Goal: Task Accomplishment & Management: Complete application form

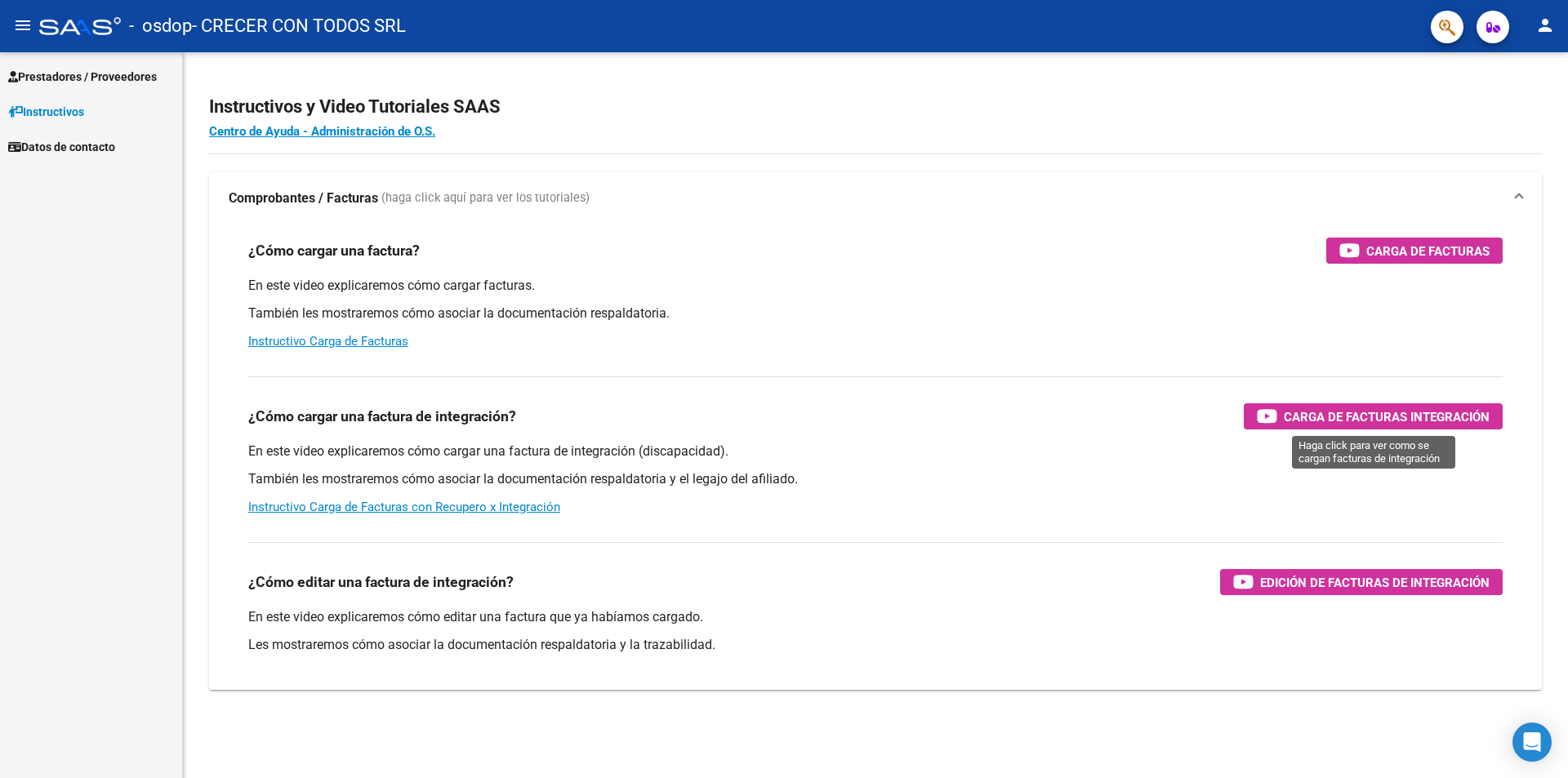
click at [1348, 412] on span "Carga de Facturas Integración" at bounding box center [1386, 416] width 206 height 20
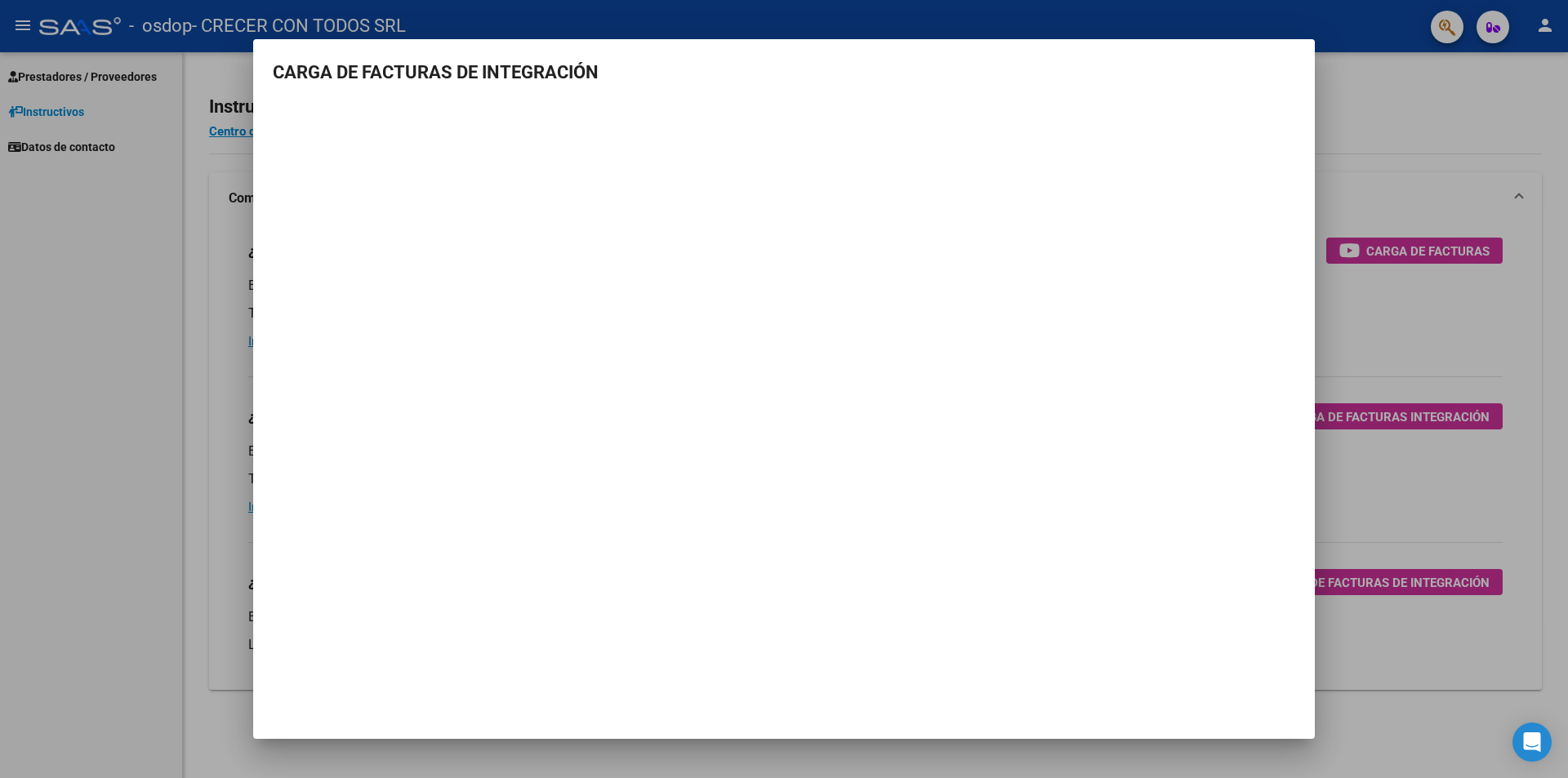
click at [1278, 32] on div at bounding box center [784, 389] width 1568 height 778
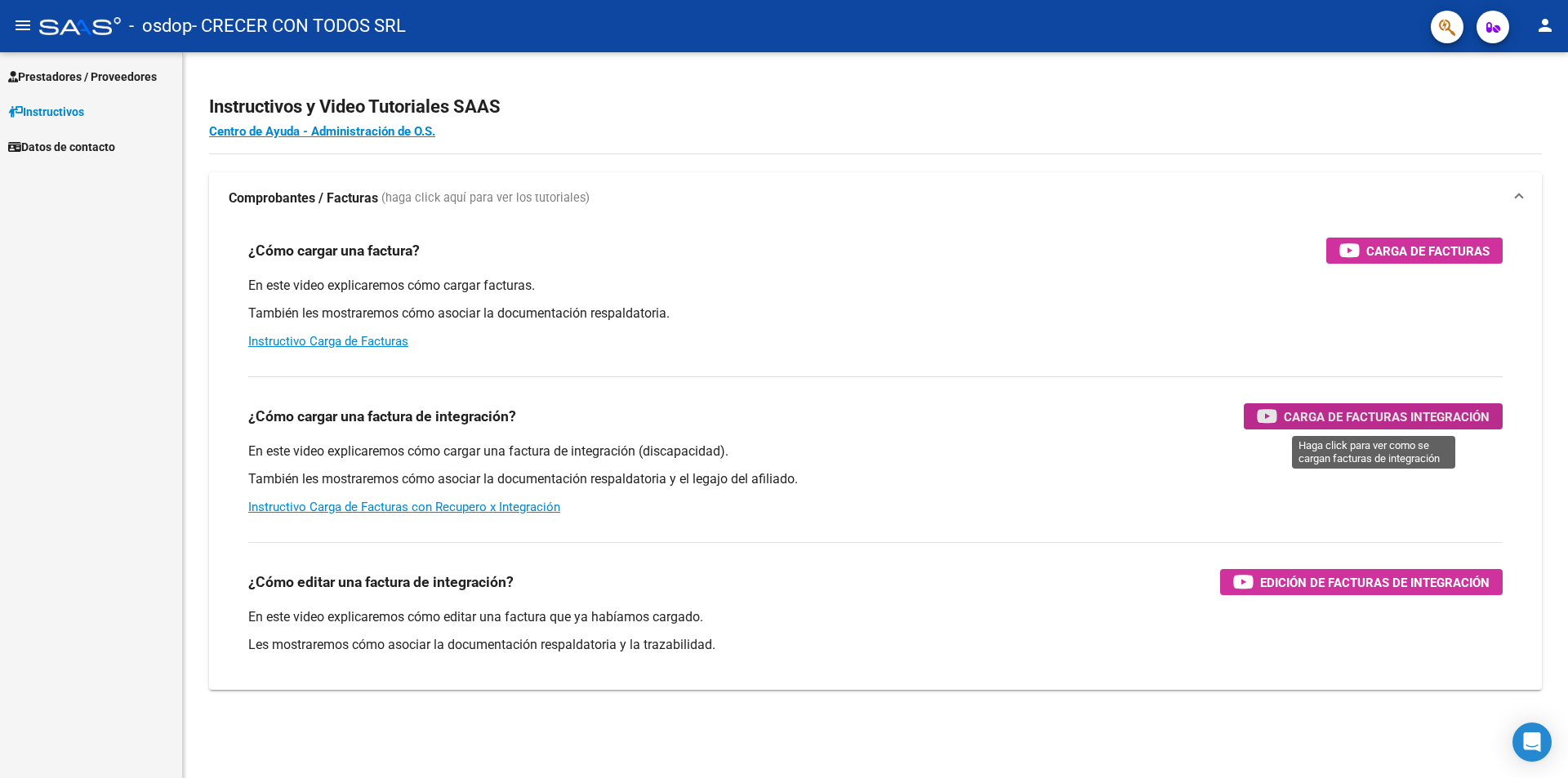
click at [1324, 411] on span "Carga de Facturas Integración" at bounding box center [1386, 416] width 206 height 20
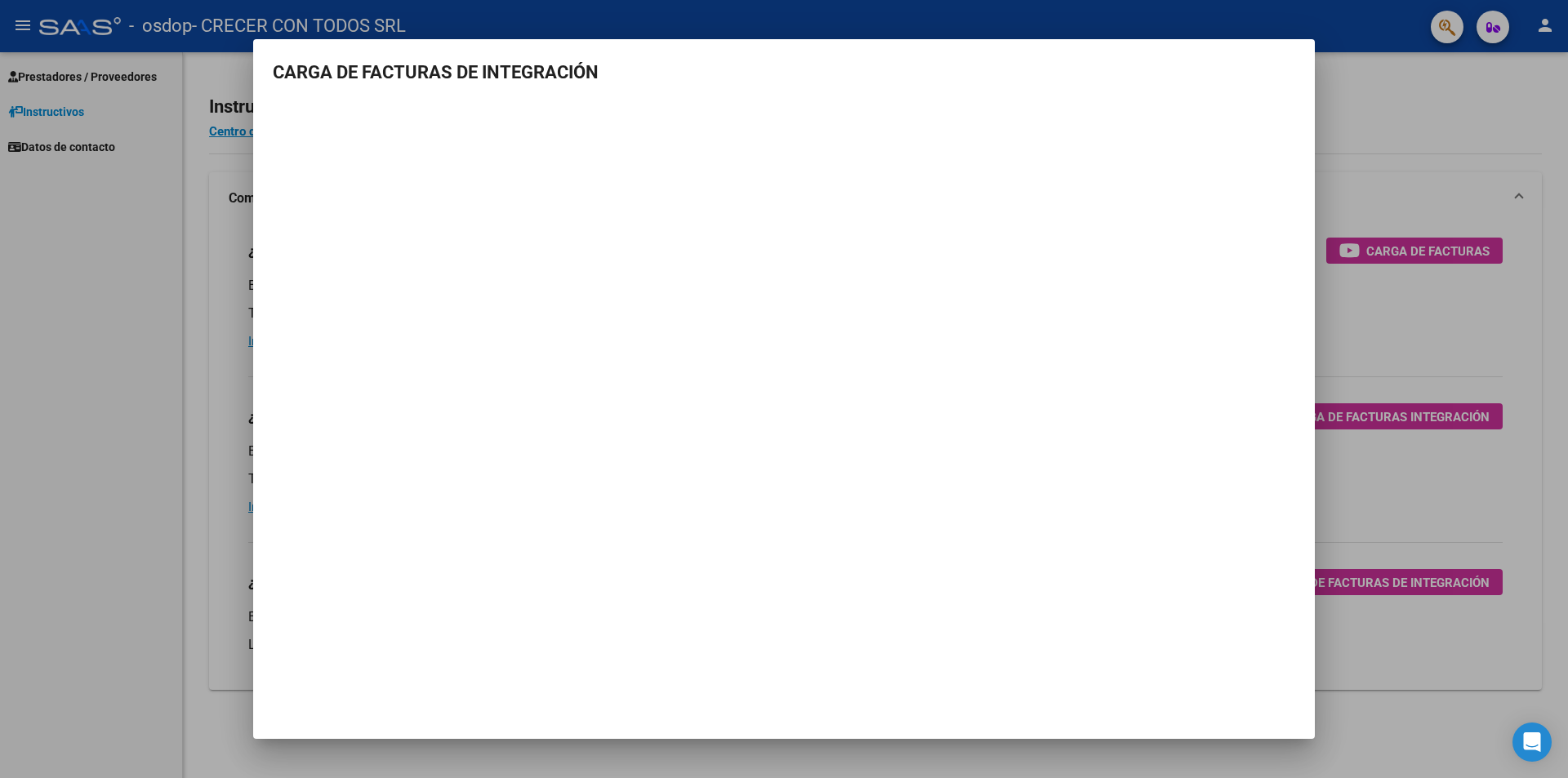
click at [1296, 46] on mat-dialog-container "CARGA DE FACTURAS DE INTEGRACIÓN" at bounding box center [784, 389] width 1062 height 700
click at [1373, 41] on div at bounding box center [784, 389] width 1568 height 778
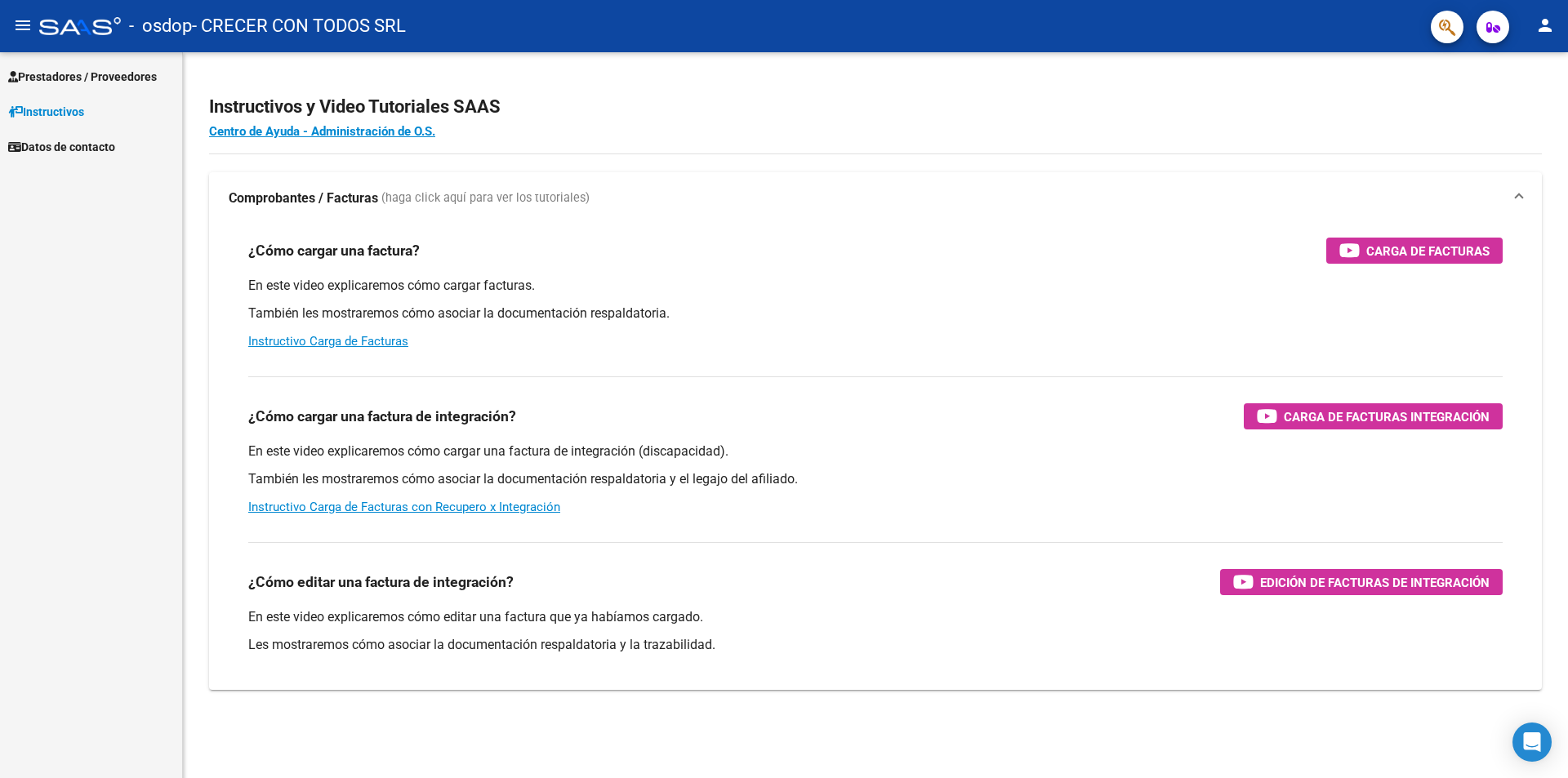
click at [114, 75] on span "Prestadores / Proveedores" at bounding box center [82, 76] width 149 height 18
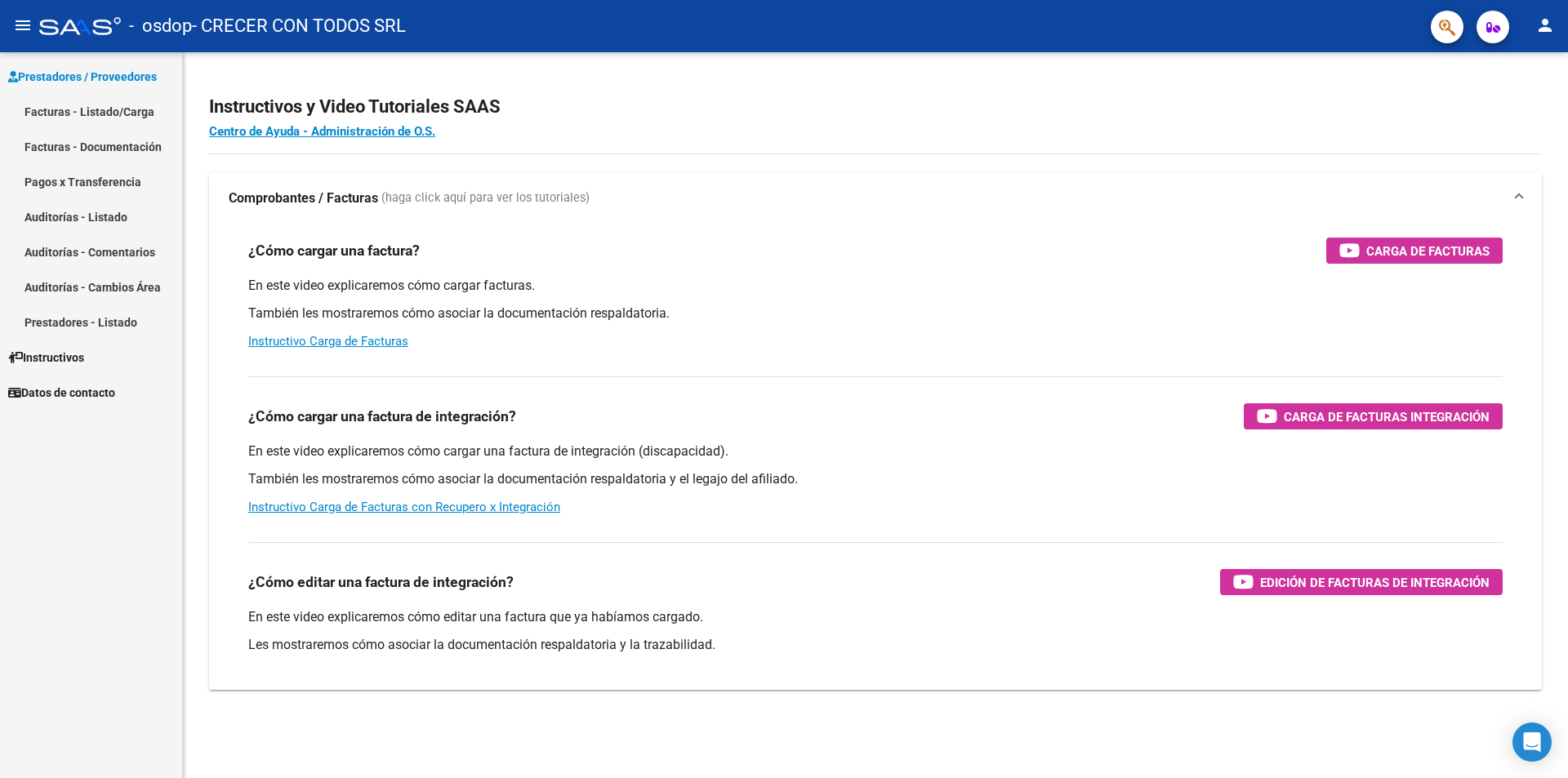
click at [105, 108] on link "Facturas - Listado/Carga" at bounding box center [91, 111] width 182 height 35
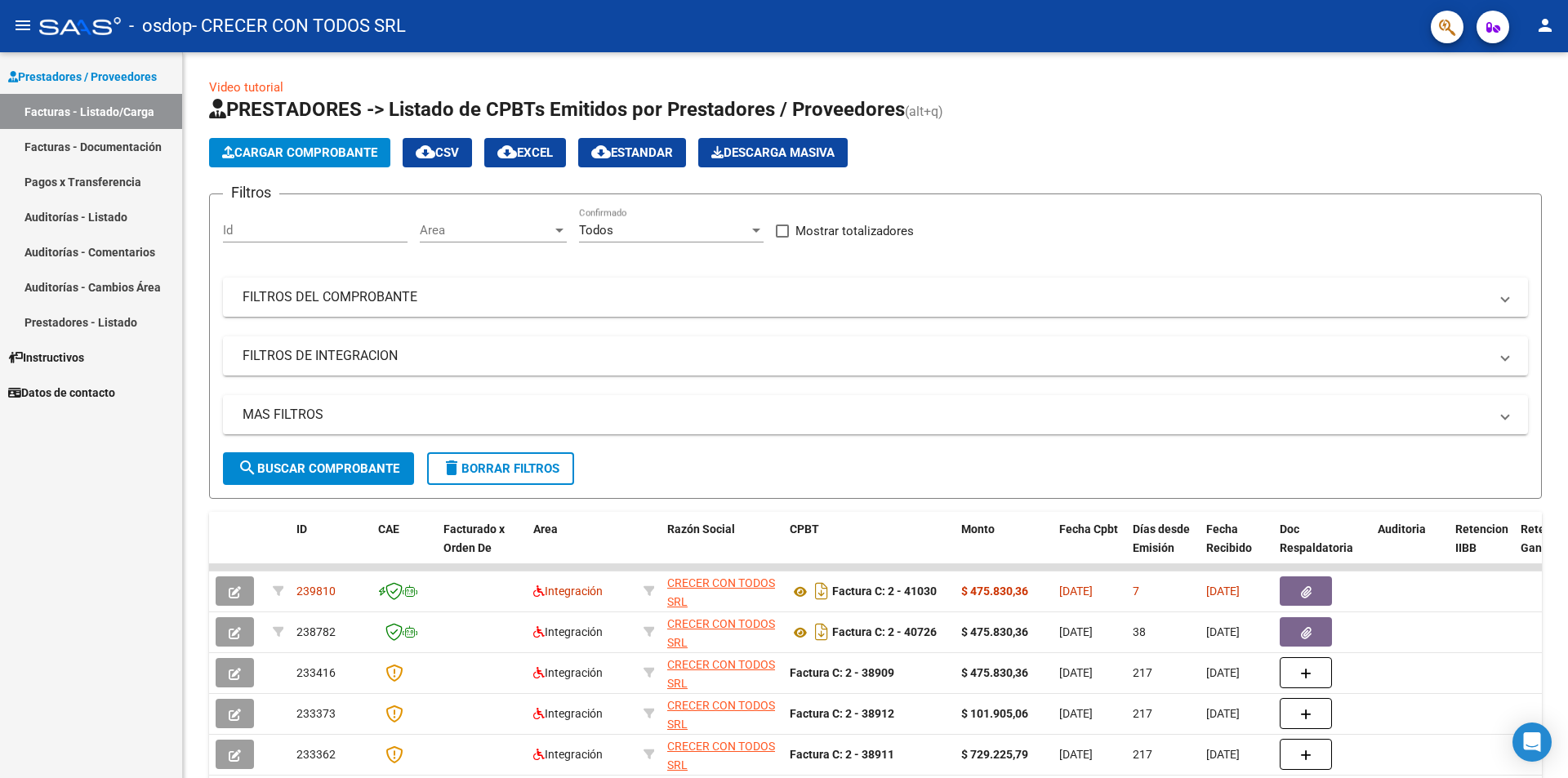
click at [133, 143] on link "Facturas - Documentación" at bounding box center [91, 147] width 182 height 35
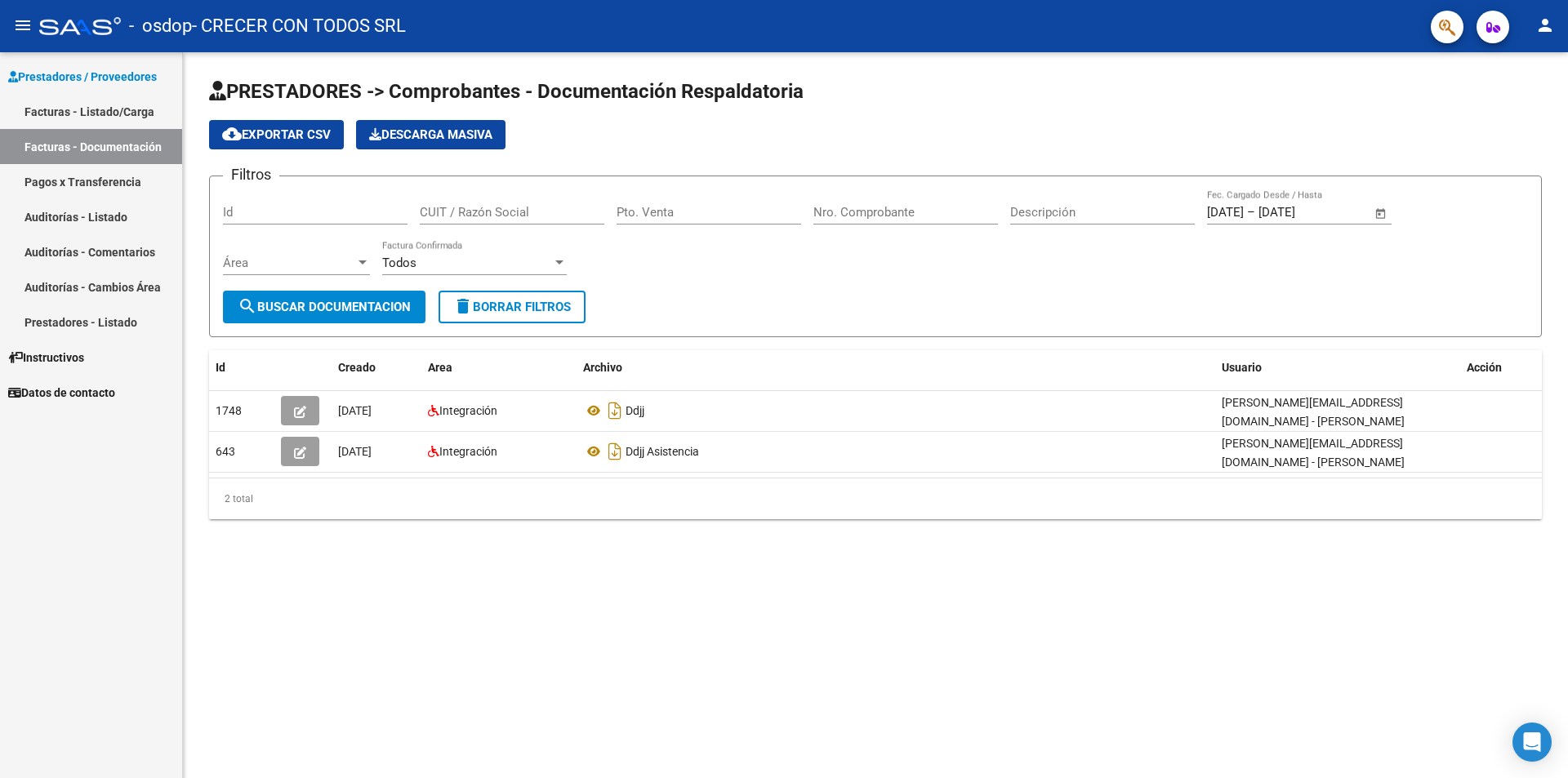
click at [18, 21] on mat-icon "menu" at bounding box center [23, 25] width 19 height 19
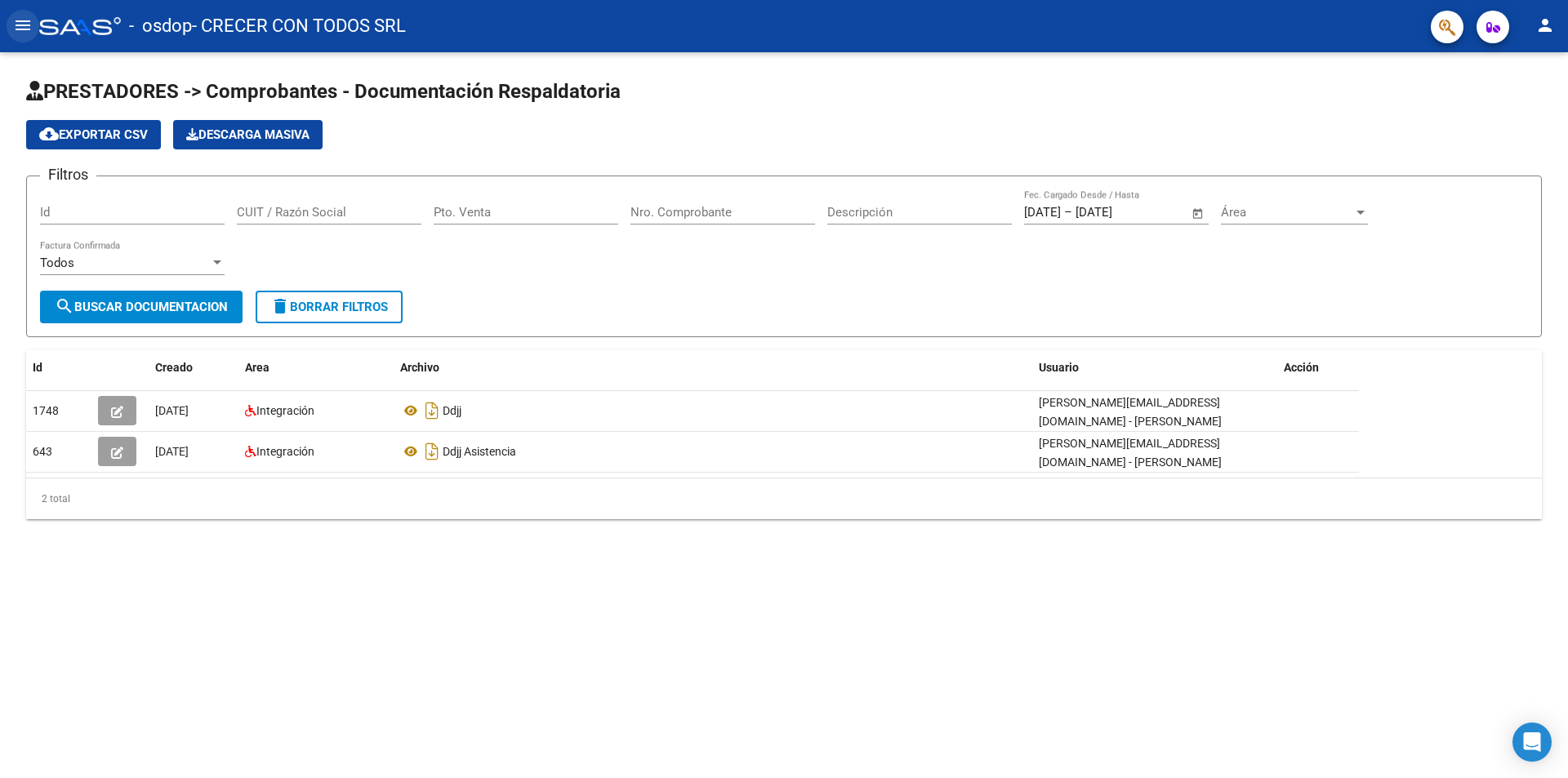
click at [18, 20] on mat-icon "menu" at bounding box center [23, 25] width 19 height 19
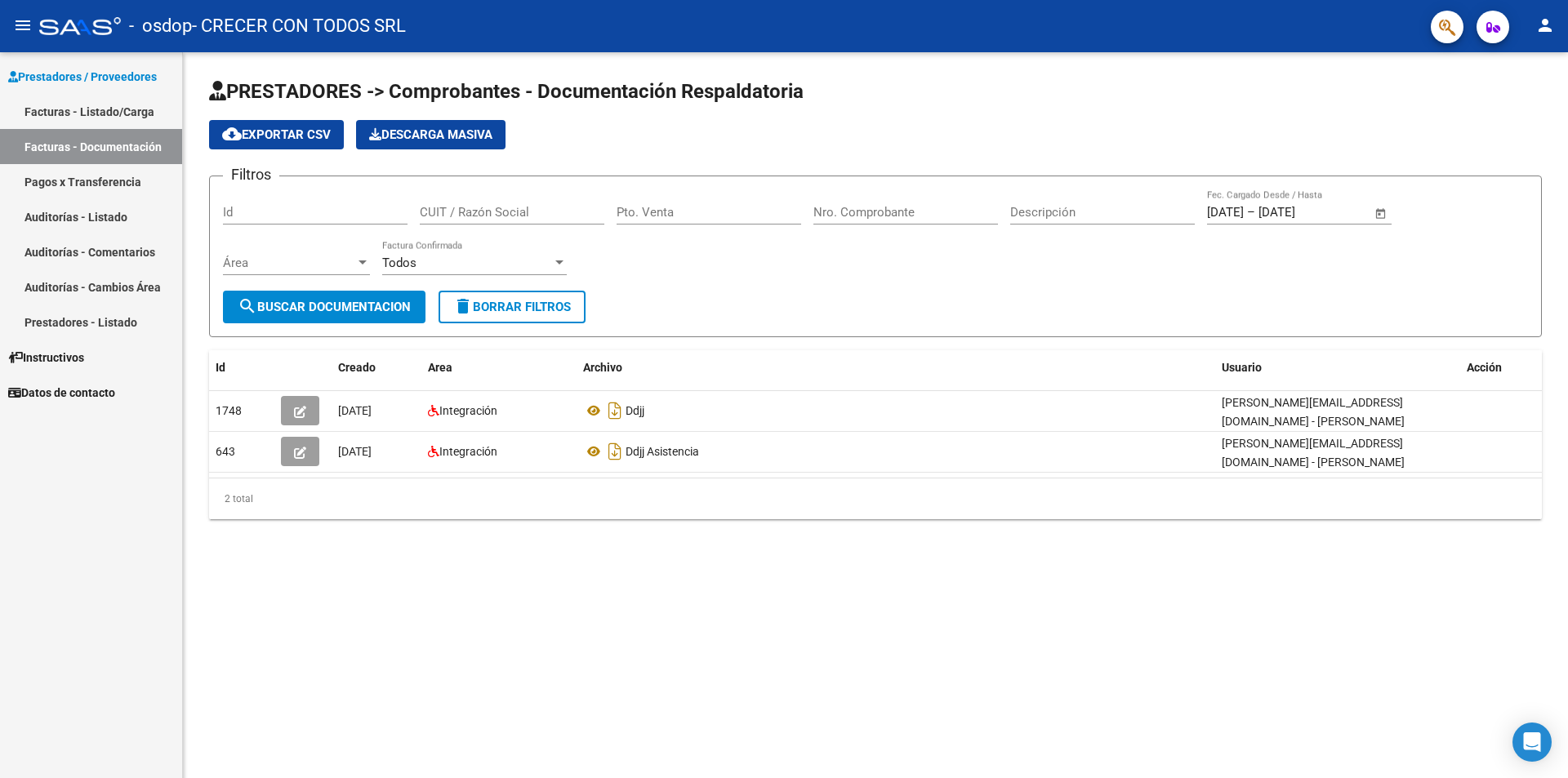
click at [117, 68] on span "Prestadores / Proveedores" at bounding box center [82, 76] width 149 height 18
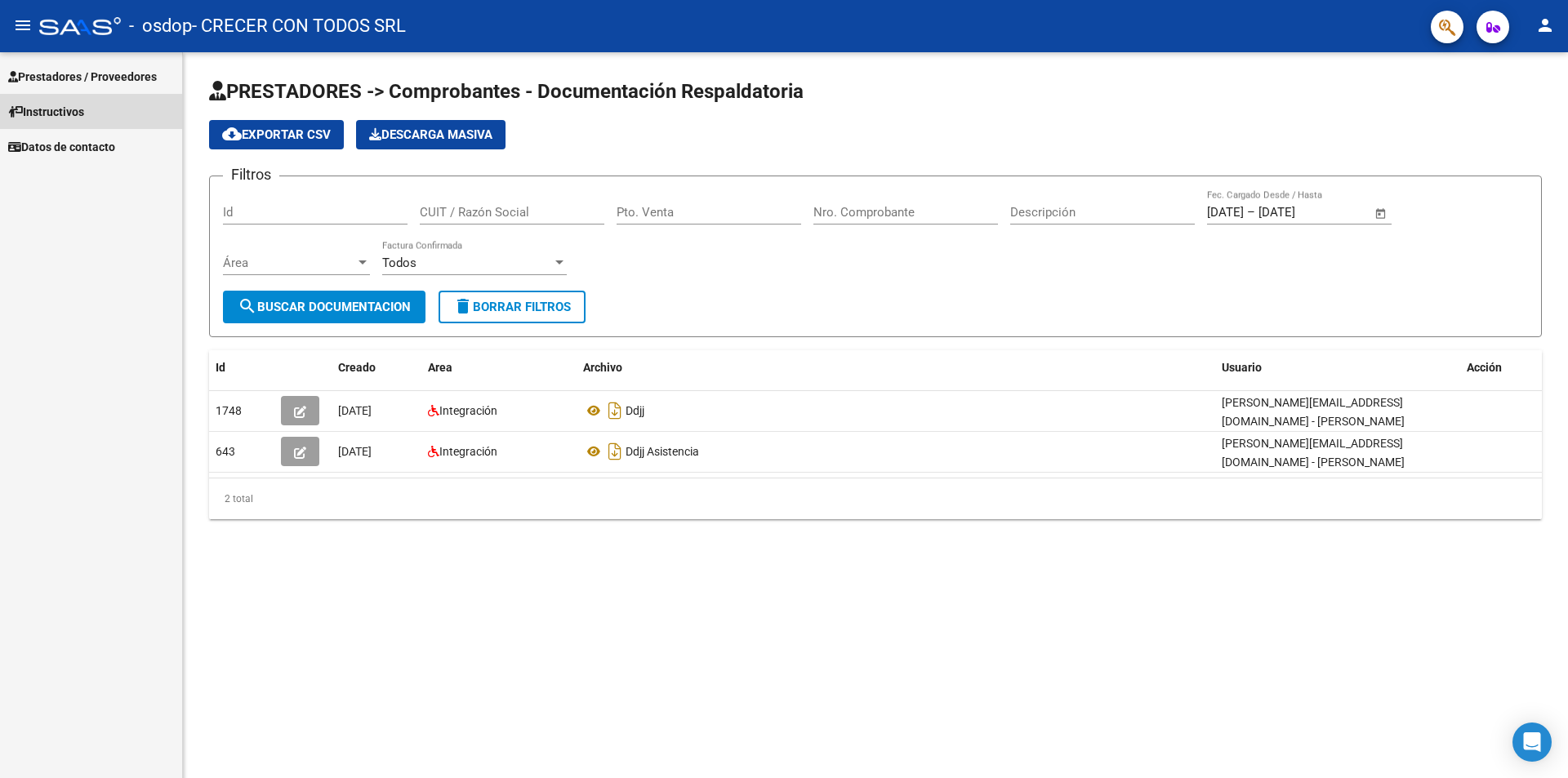
click at [100, 104] on link "Instructivos" at bounding box center [91, 111] width 182 height 35
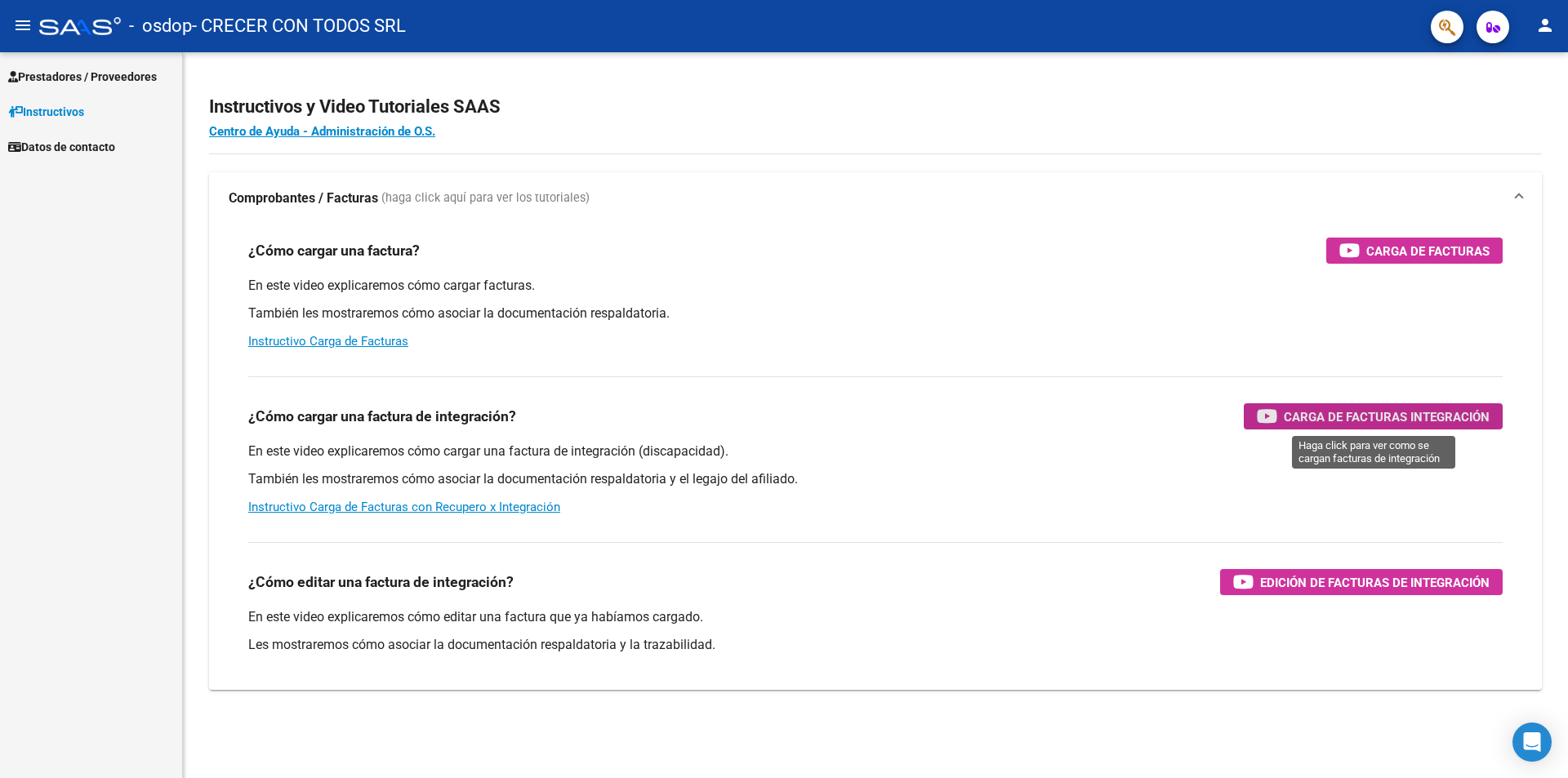
click at [1446, 410] on span "Carga de Facturas Integración" at bounding box center [1386, 416] width 206 height 20
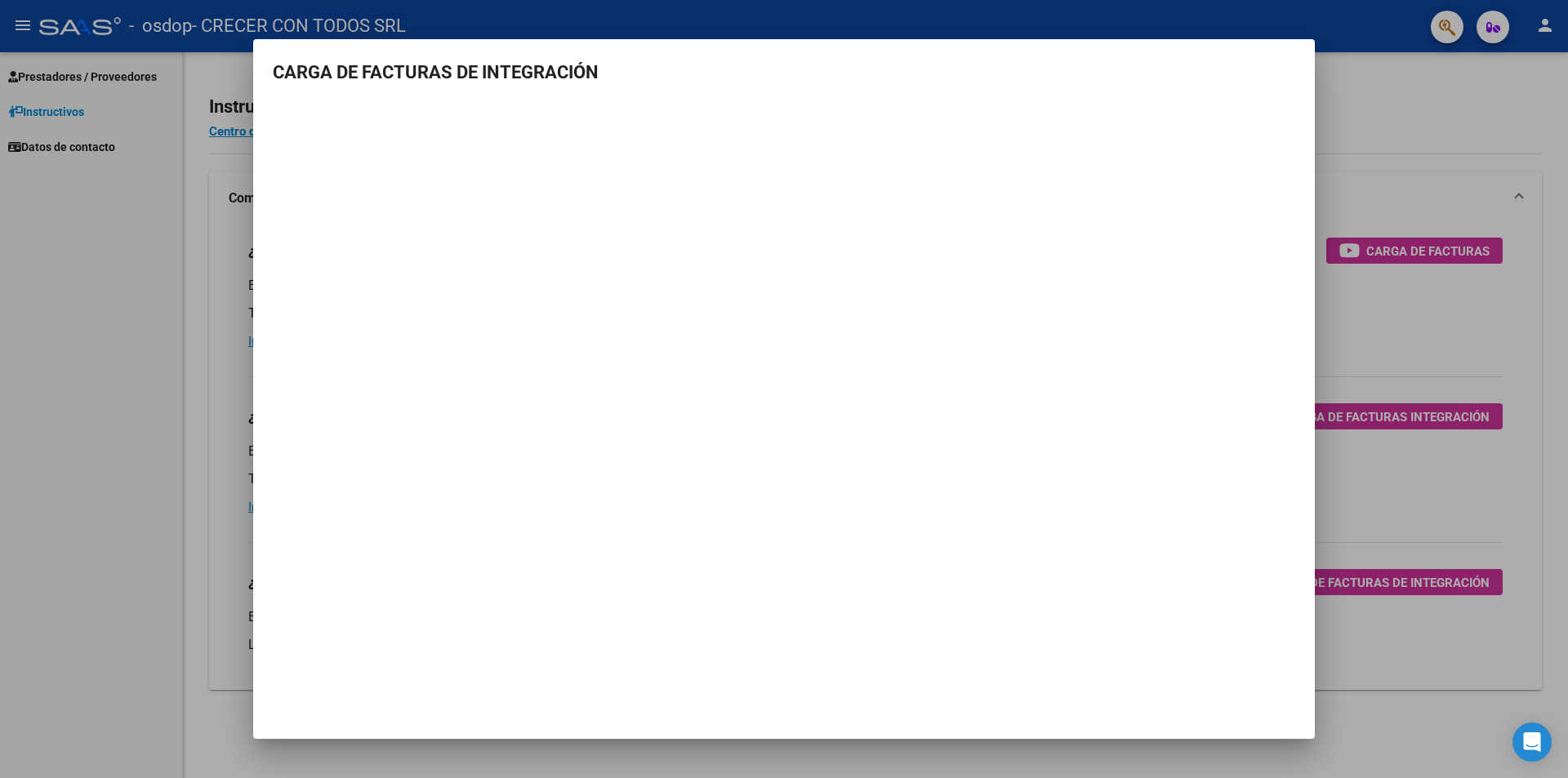
click at [1417, 101] on div at bounding box center [784, 389] width 1568 height 778
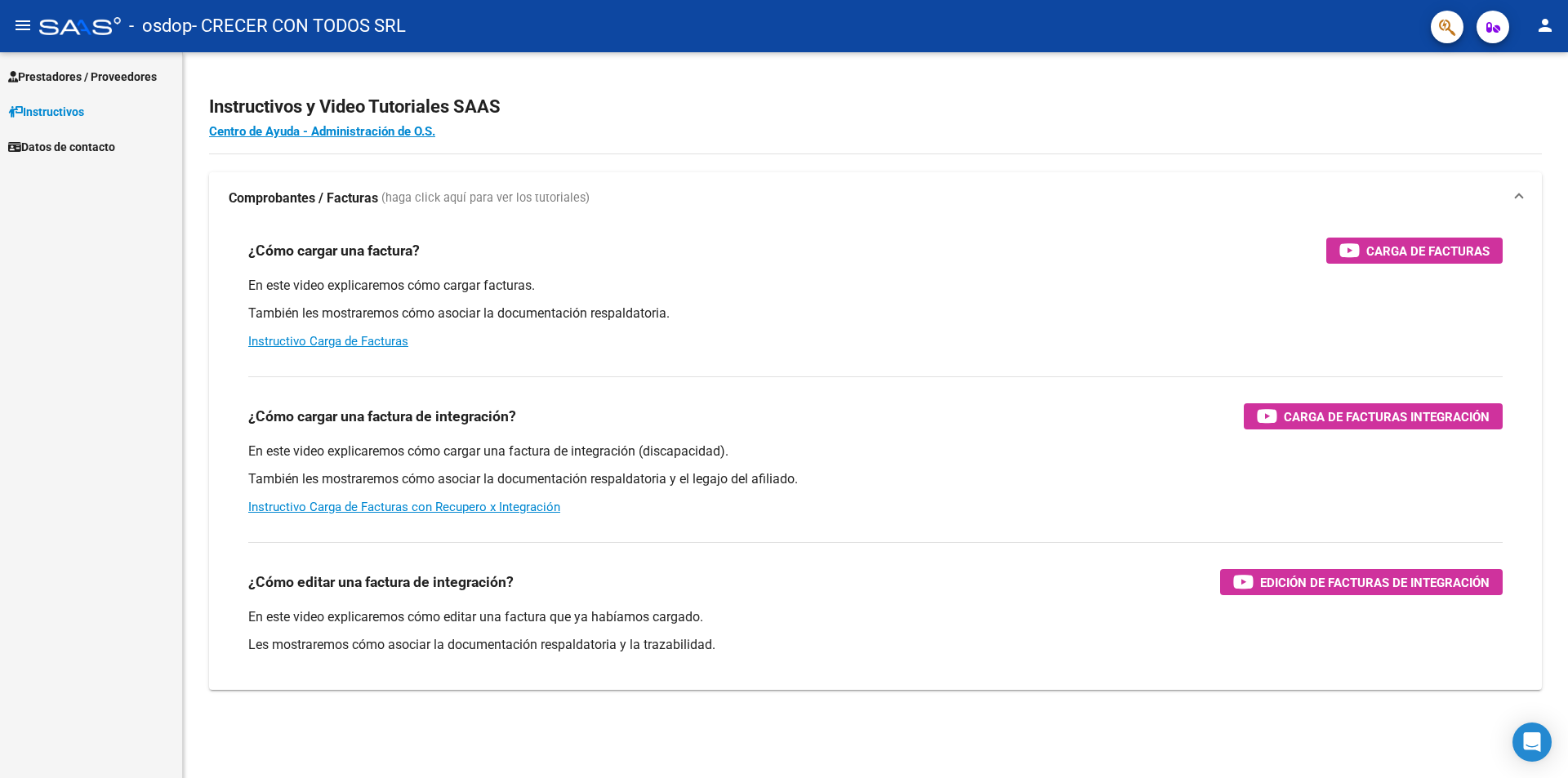
click at [101, 71] on span "Prestadores / Proveedores" at bounding box center [82, 76] width 149 height 18
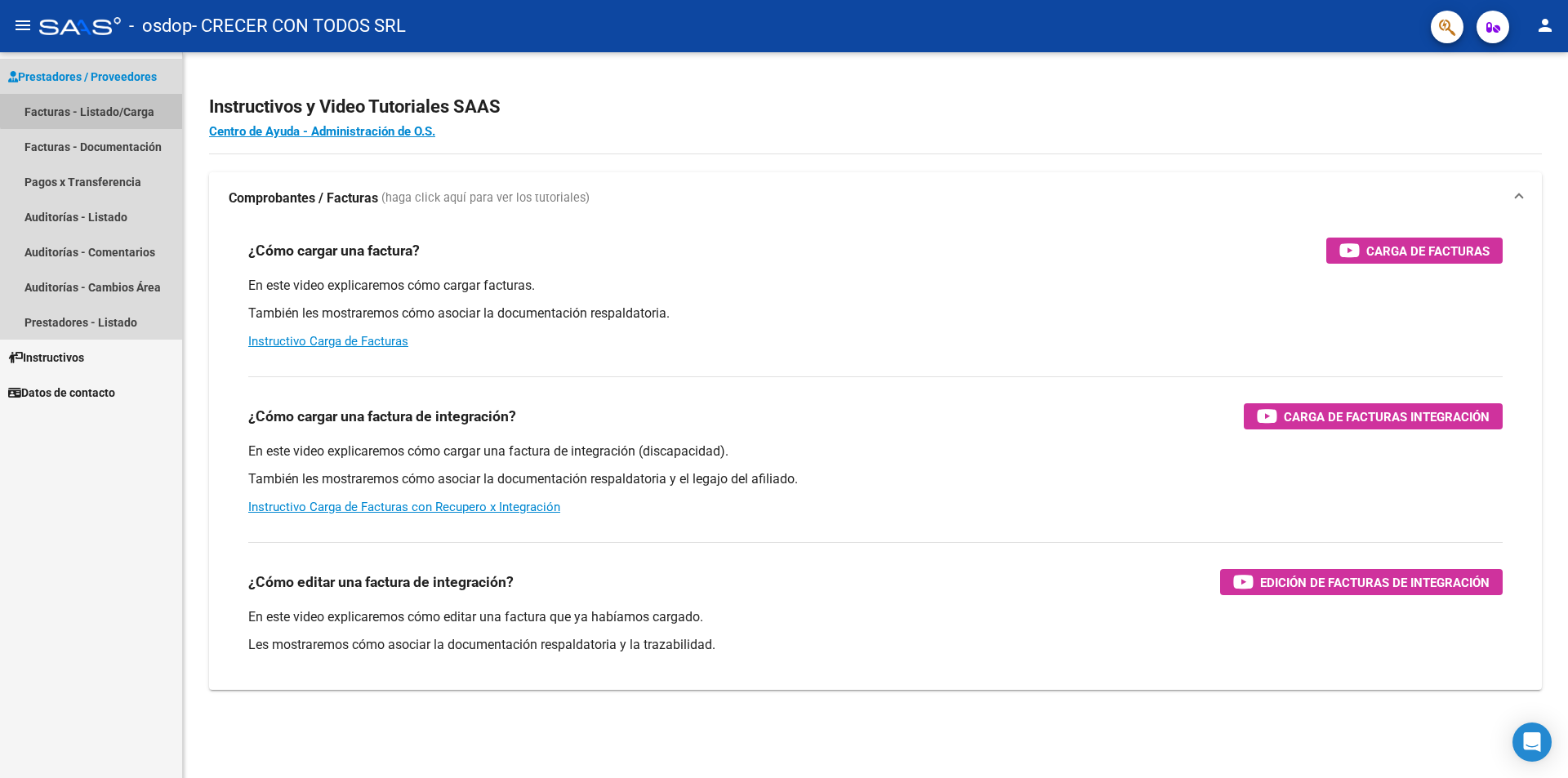
click at [101, 105] on link "Facturas - Listado/Carga" at bounding box center [91, 111] width 182 height 35
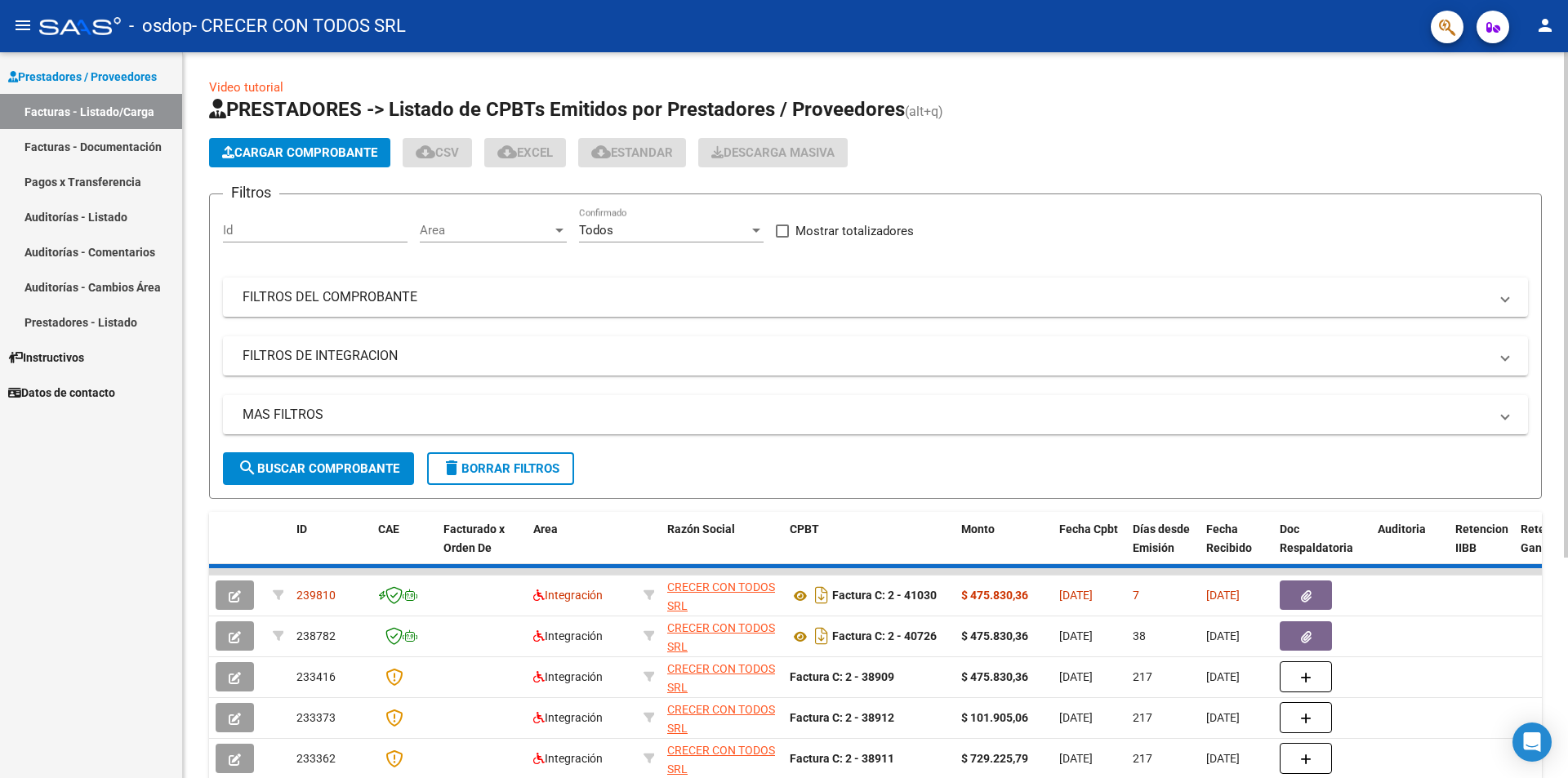
click at [355, 147] on span "Cargar Comprobante" at bounding box center [299, 152] width 155 height 15
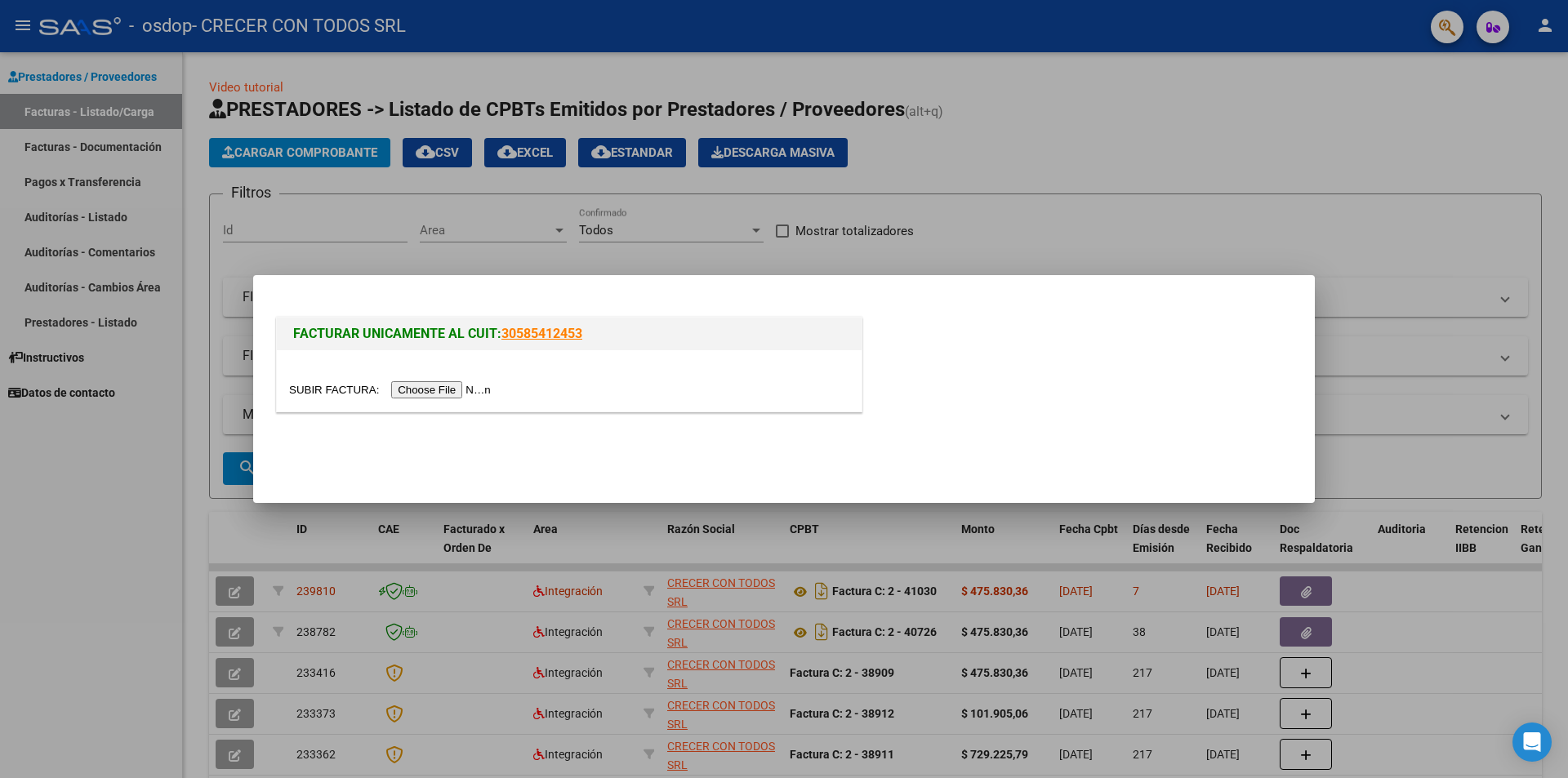
click at [456, 388] on input "file" at bounding box center [393, 390] width 206 height 17
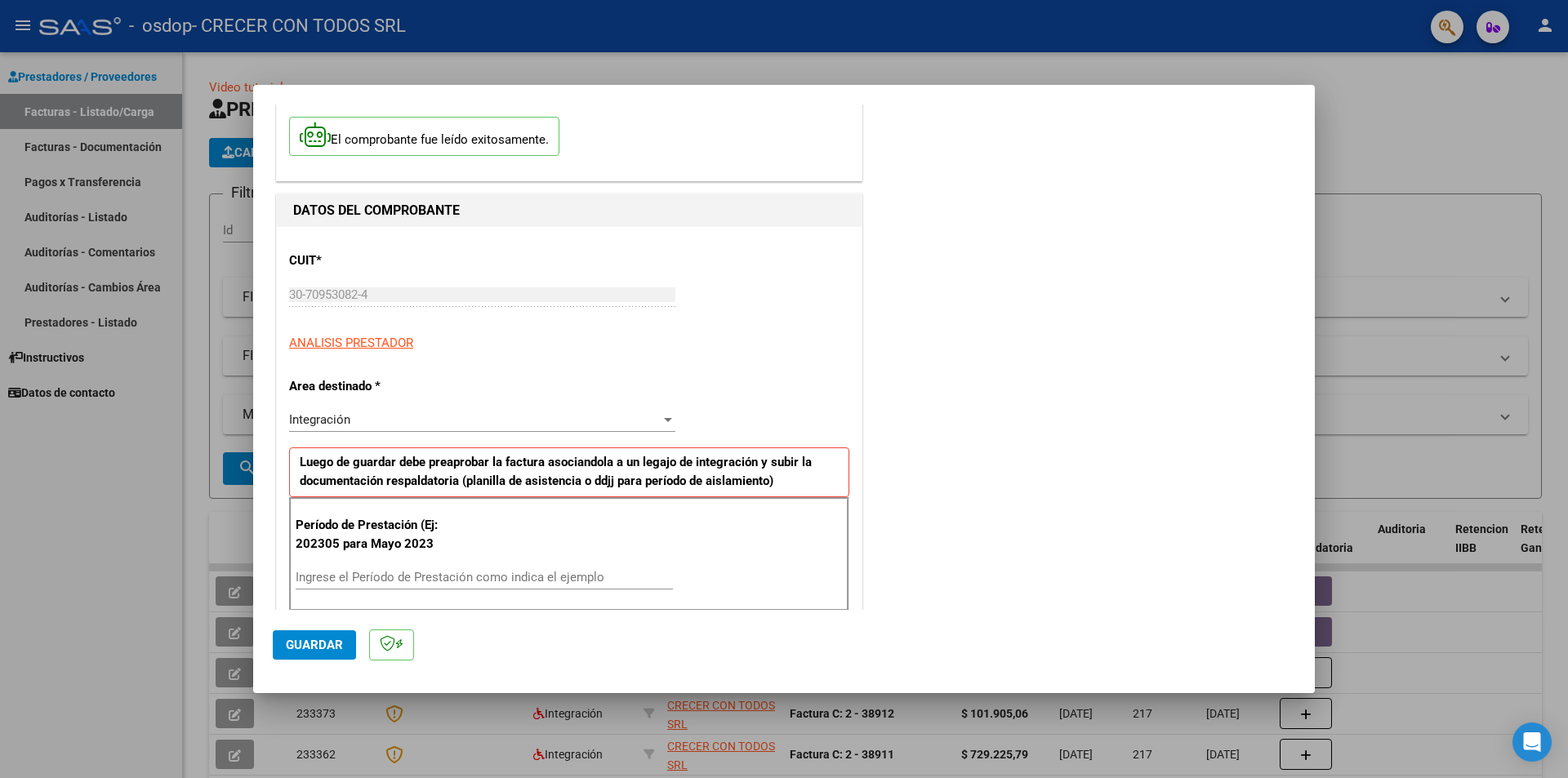
scroll to position [163, 0]
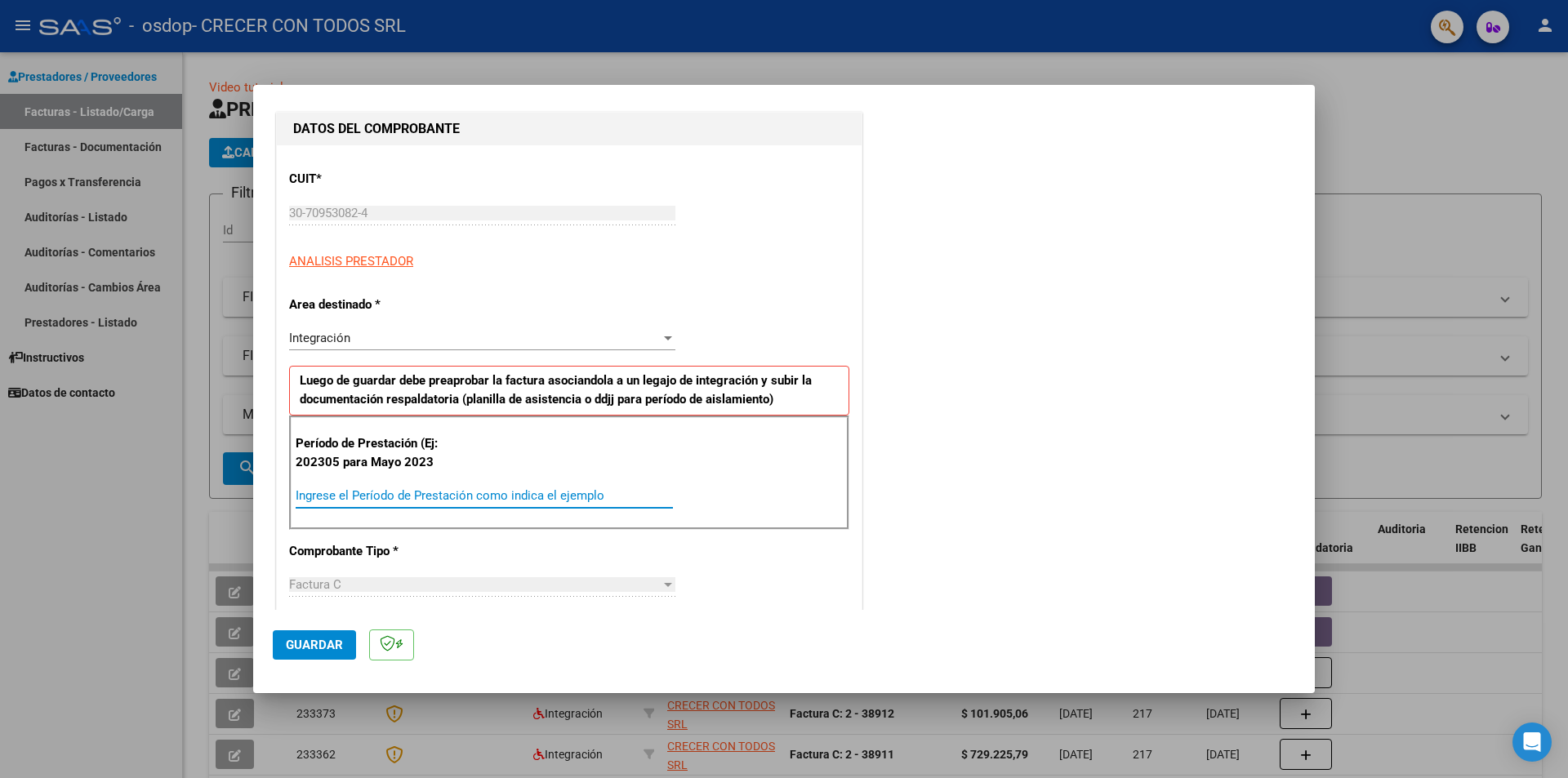
click at [436, 492] on input "Ingrese el Período de Prestación como indica el ejemplo" at bounding box center [484, 495] width 377 height 15
type input "202507"
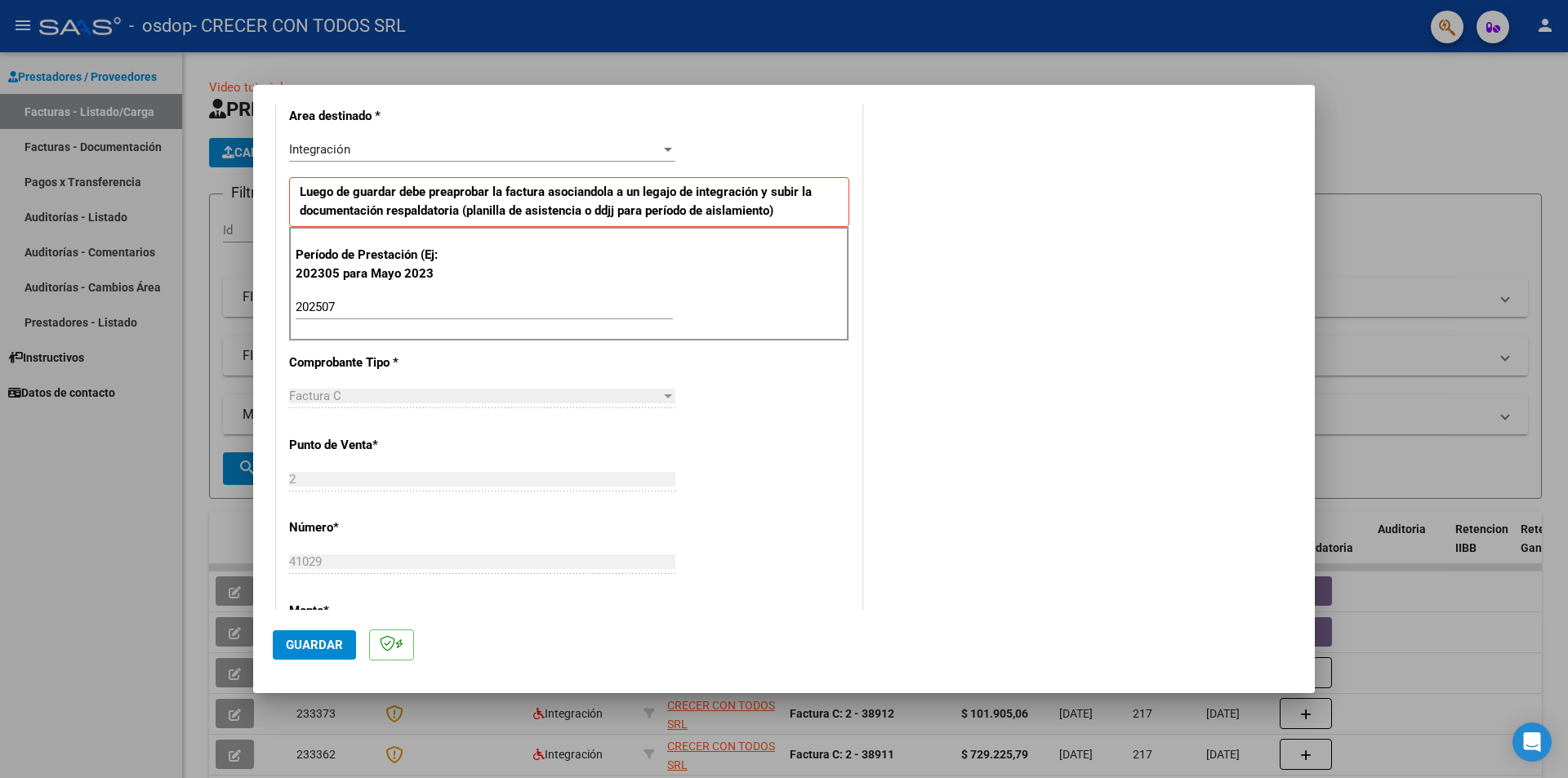
scroll to position [490, 0]
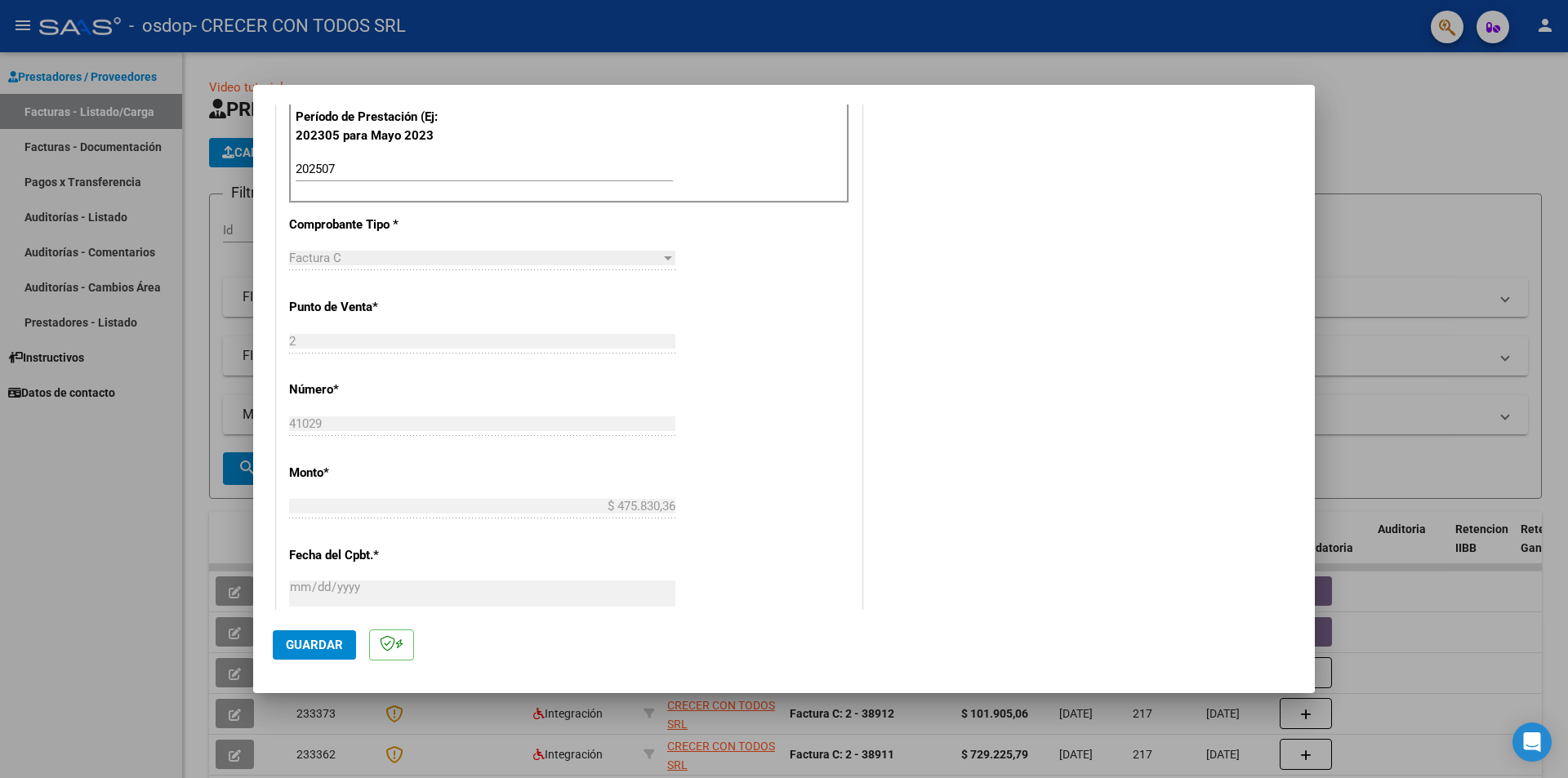
click at [491, 255] on div "Factura C" at bounding box center [475, 258] width 372 height 15
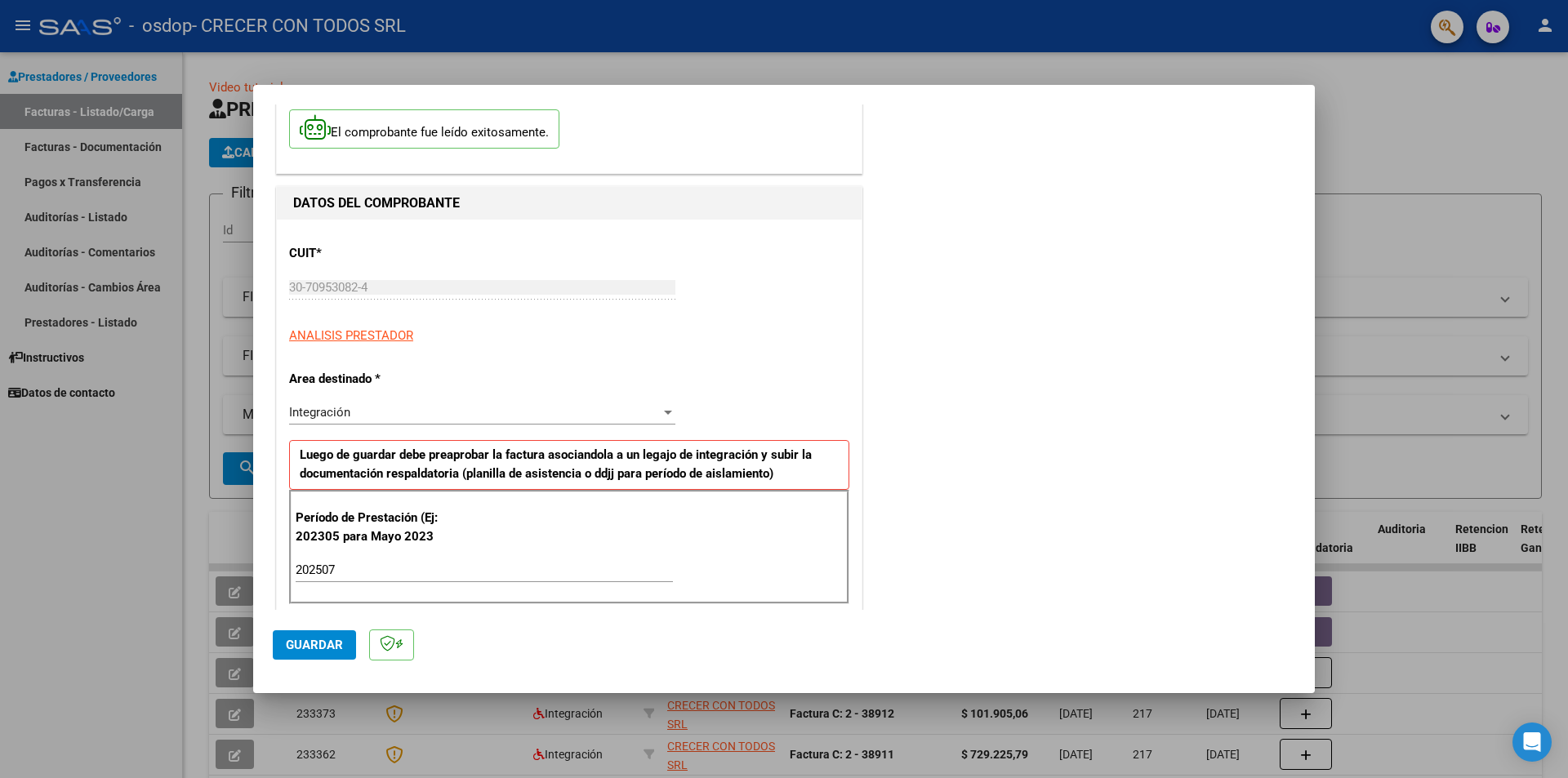
scroll to position [0, 0]
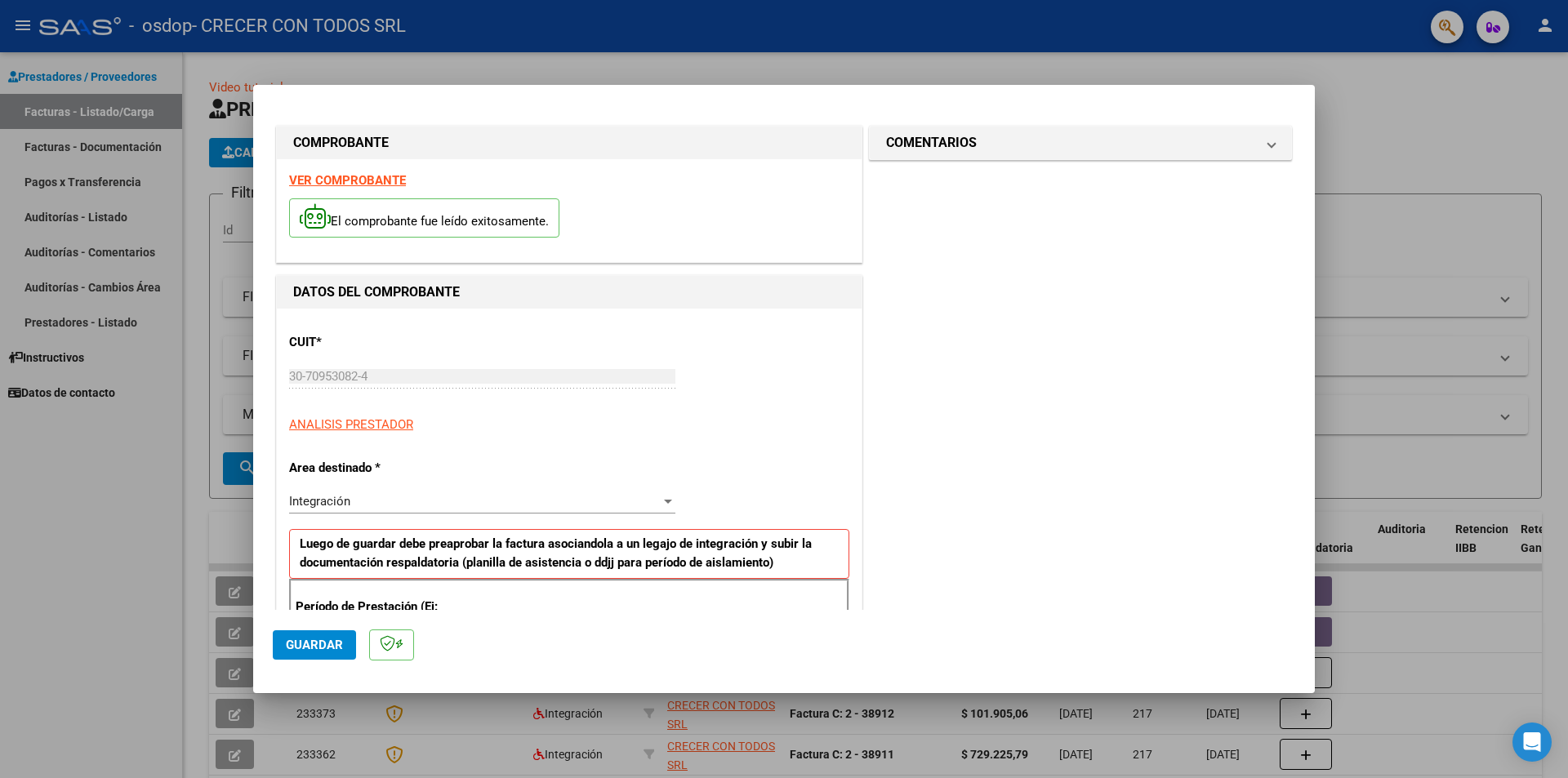
click at [307, 637] on span "Guardar" at bounding box center [314, 644] width 57 height 15
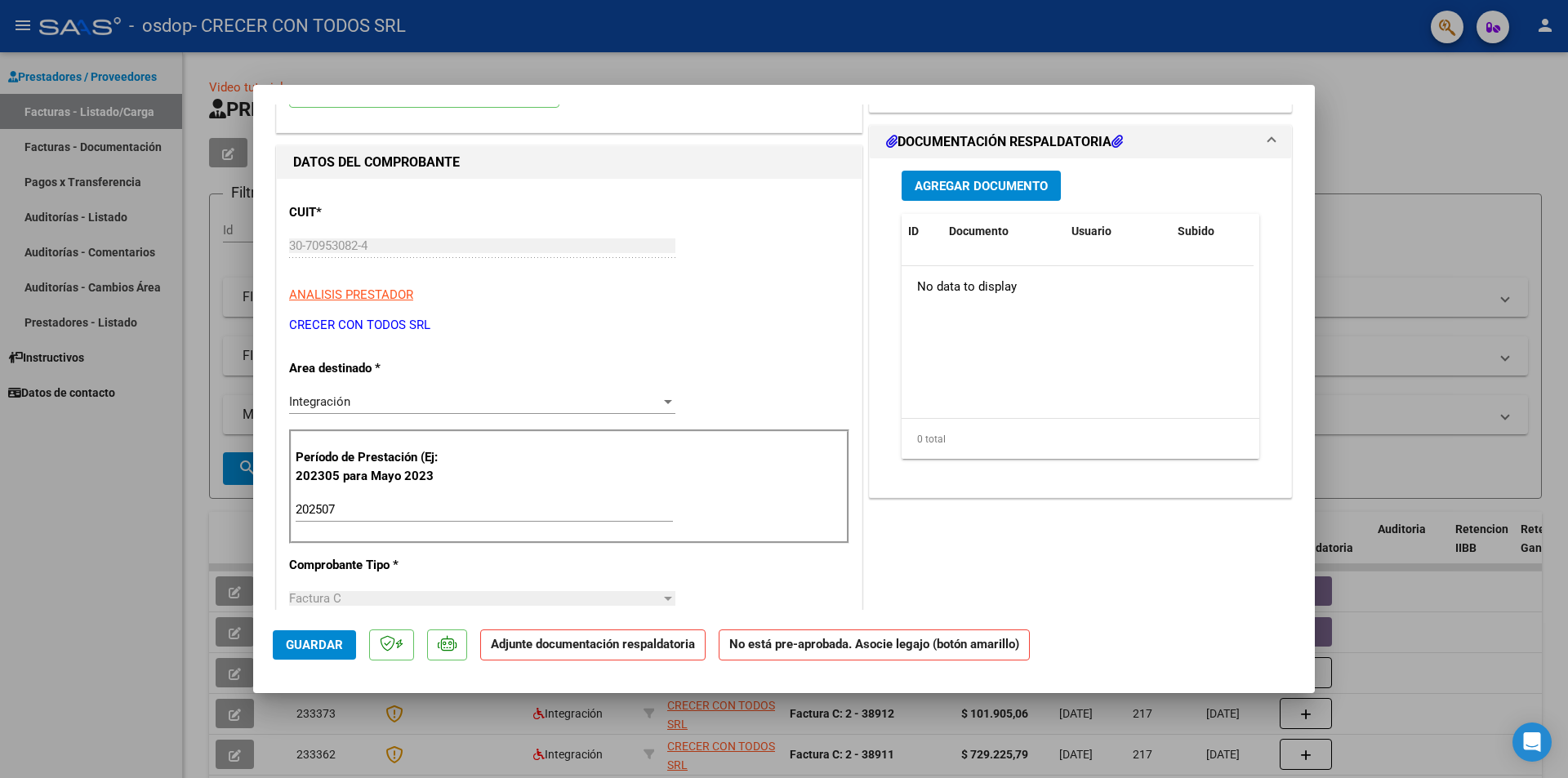
scroll to position [163, 0]
click at [525, 649] on strong "Adjunte documentación respaldatoria" at bounding box center [592, 643] width 204 height 15
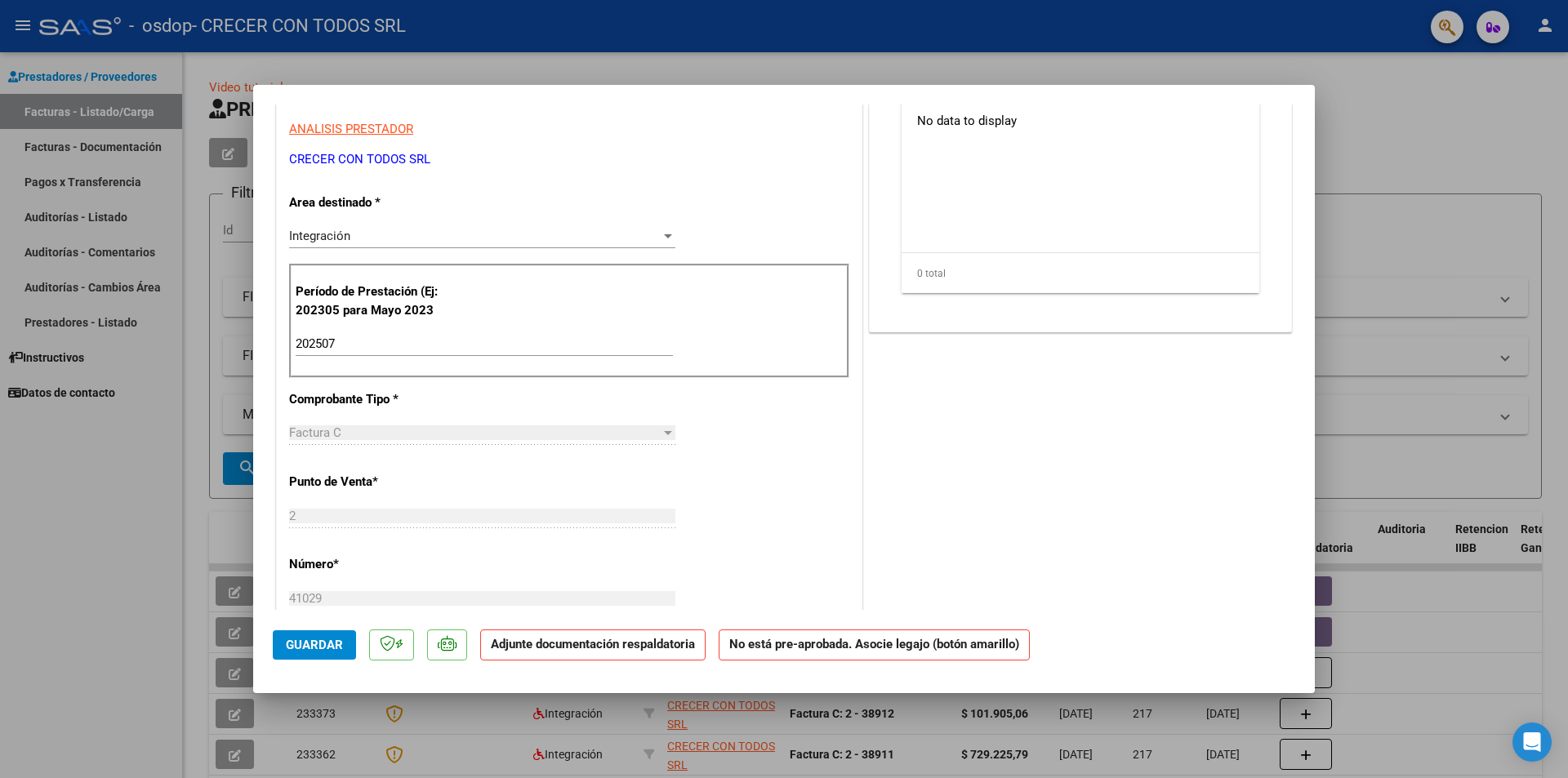
scroll to position [408, 0]
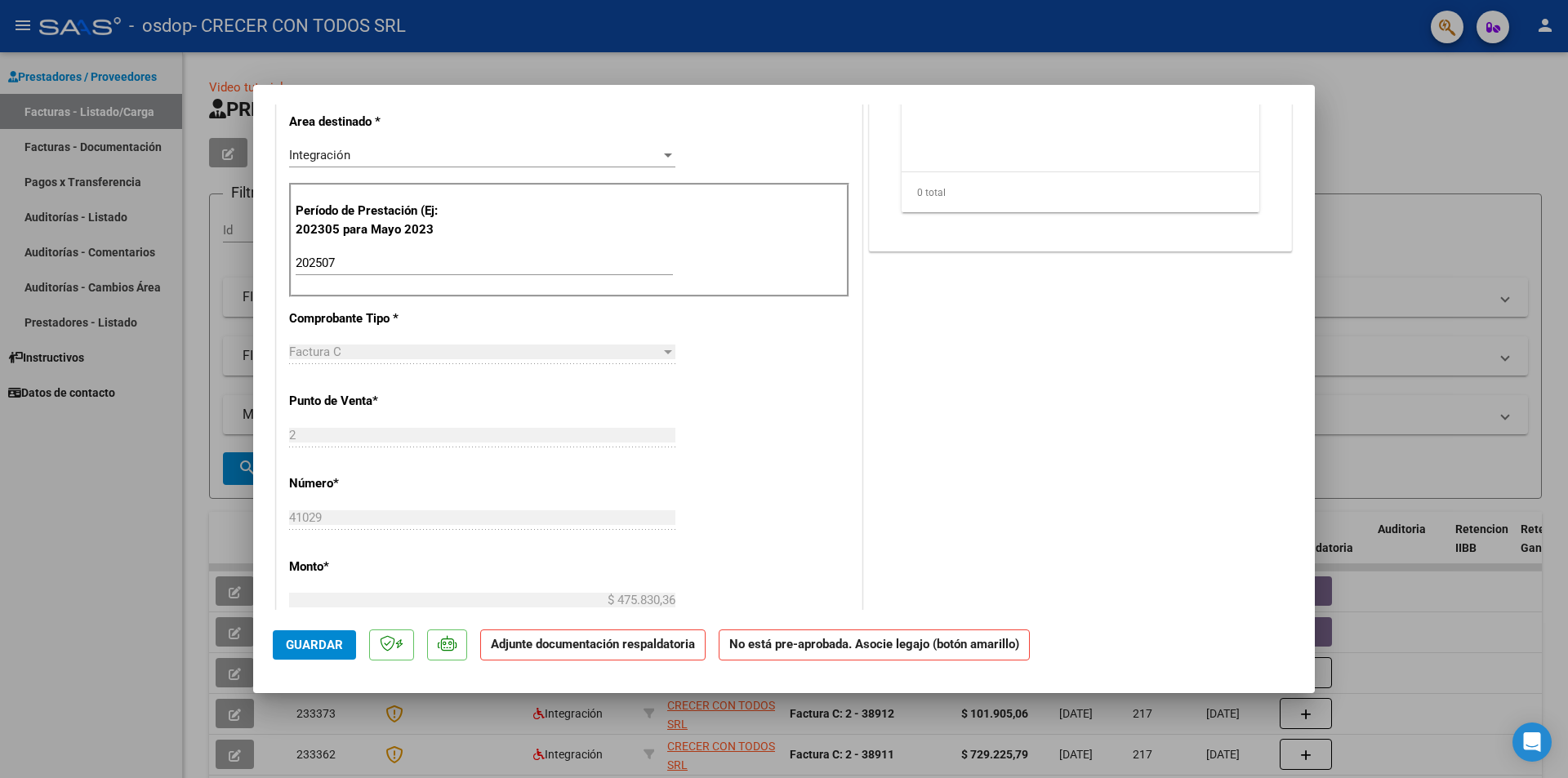
click at [667, 349] on div at bounding box center [667, 351] width 15 height 13
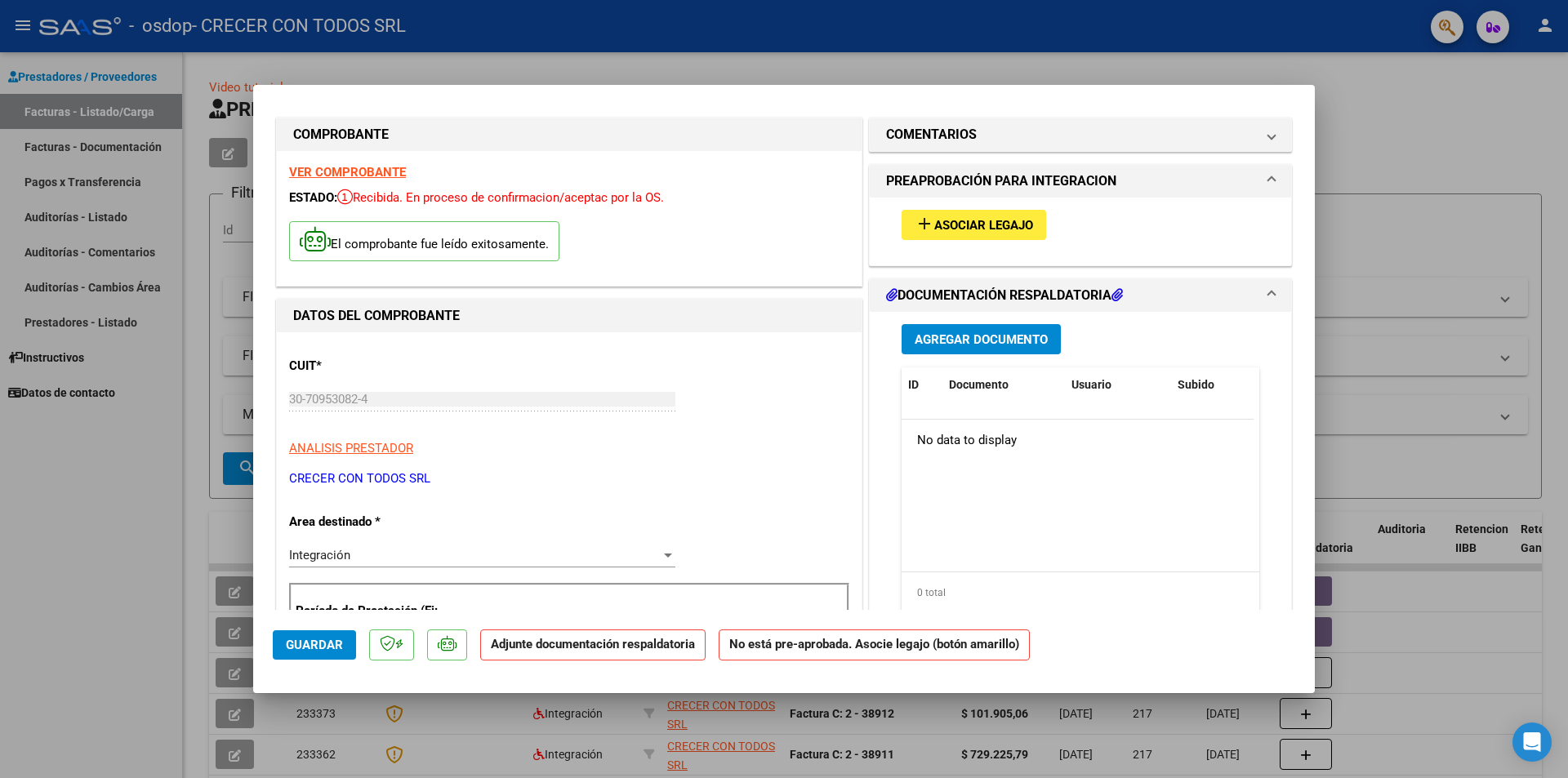
scroll to position [0, 0]
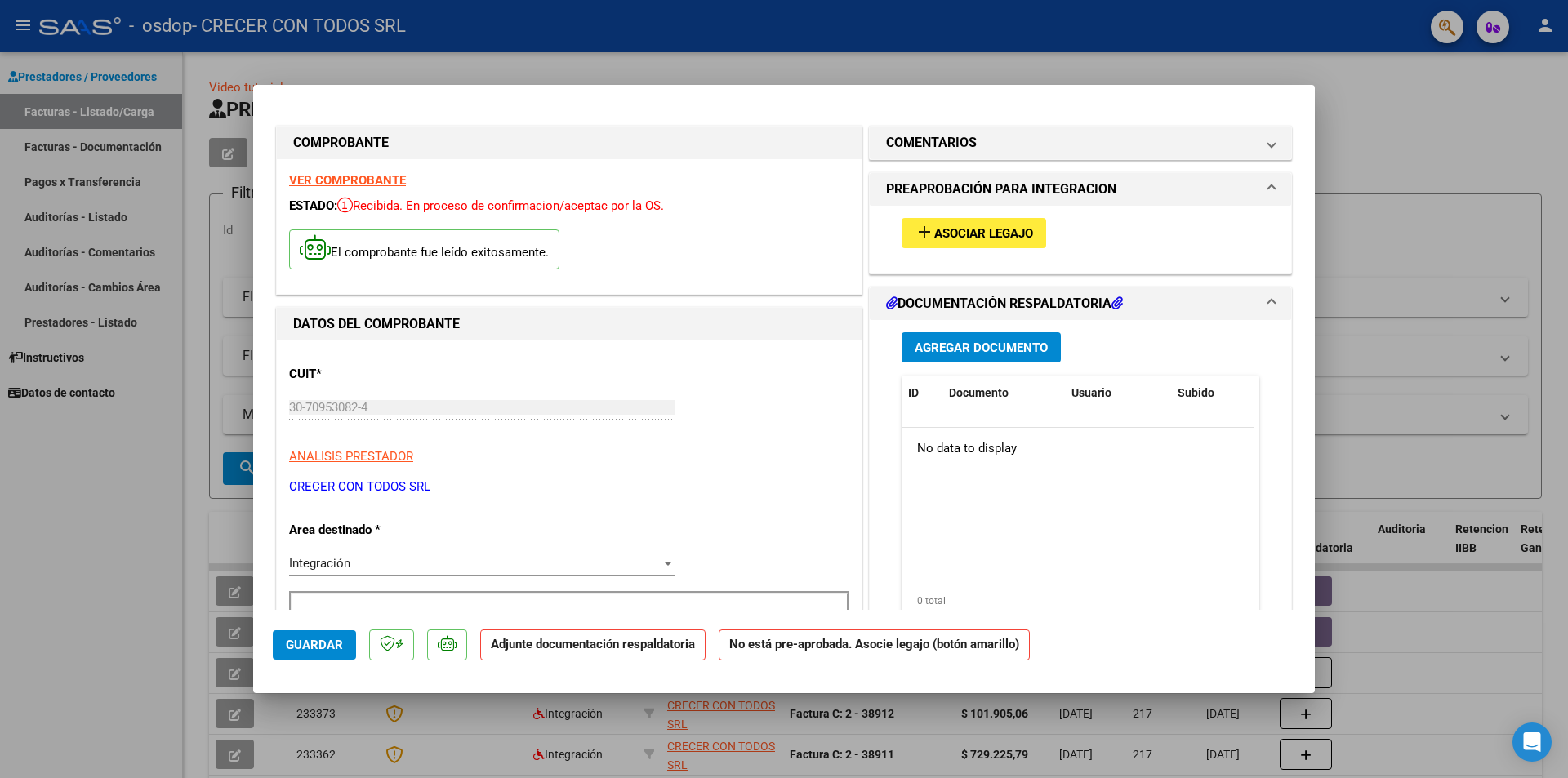
click at [597, 646] on strong "Adjunte documentación respaldatoria" at bounding box center [592, 643] width 204 height 15
click at [959, 341] on span "Agregar Documento" at bounding box center [981, 347] width 133 height 15
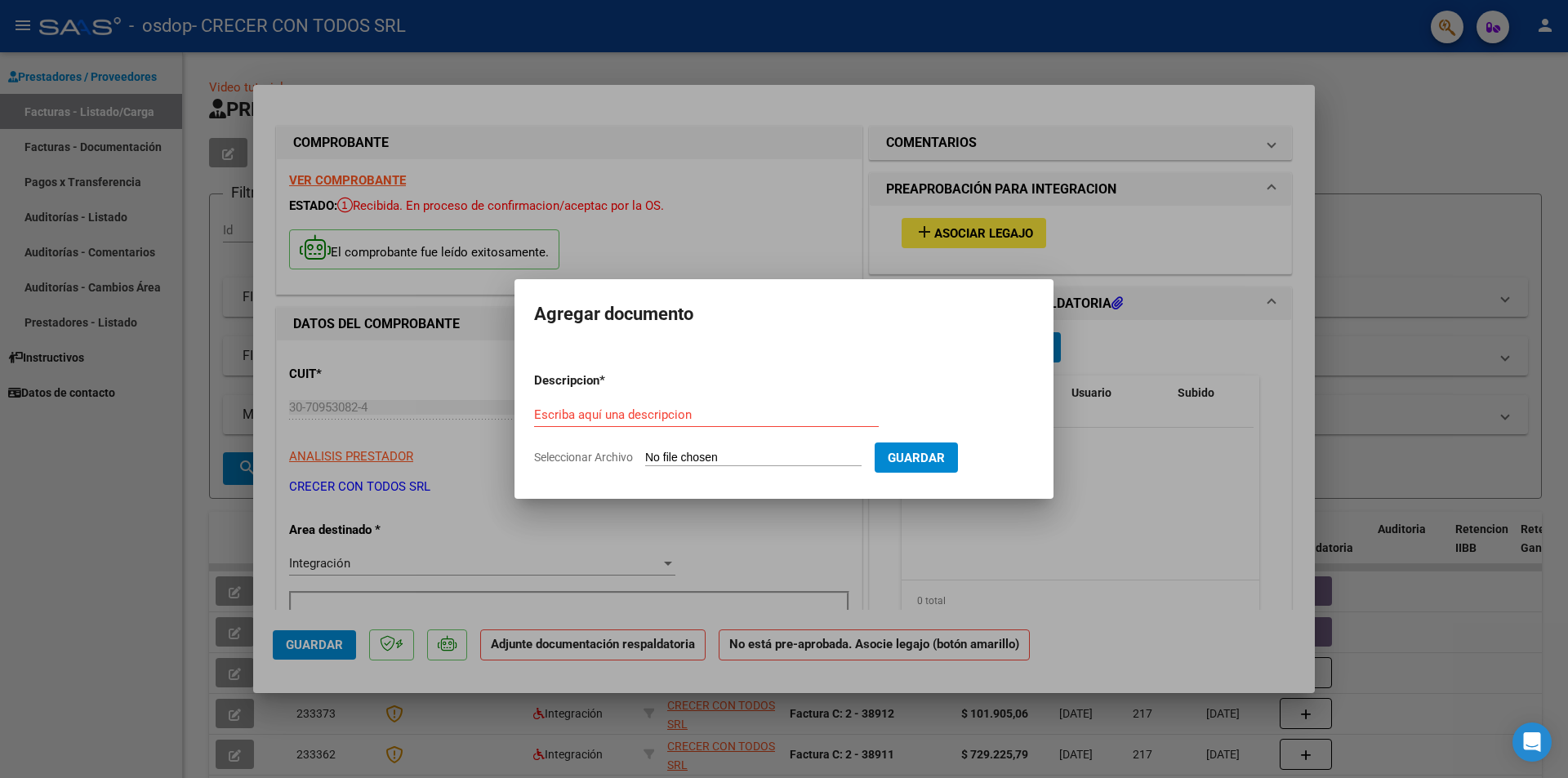
click at [1098, 425] on div at bounding box center [784, 389] width 1568 height 778
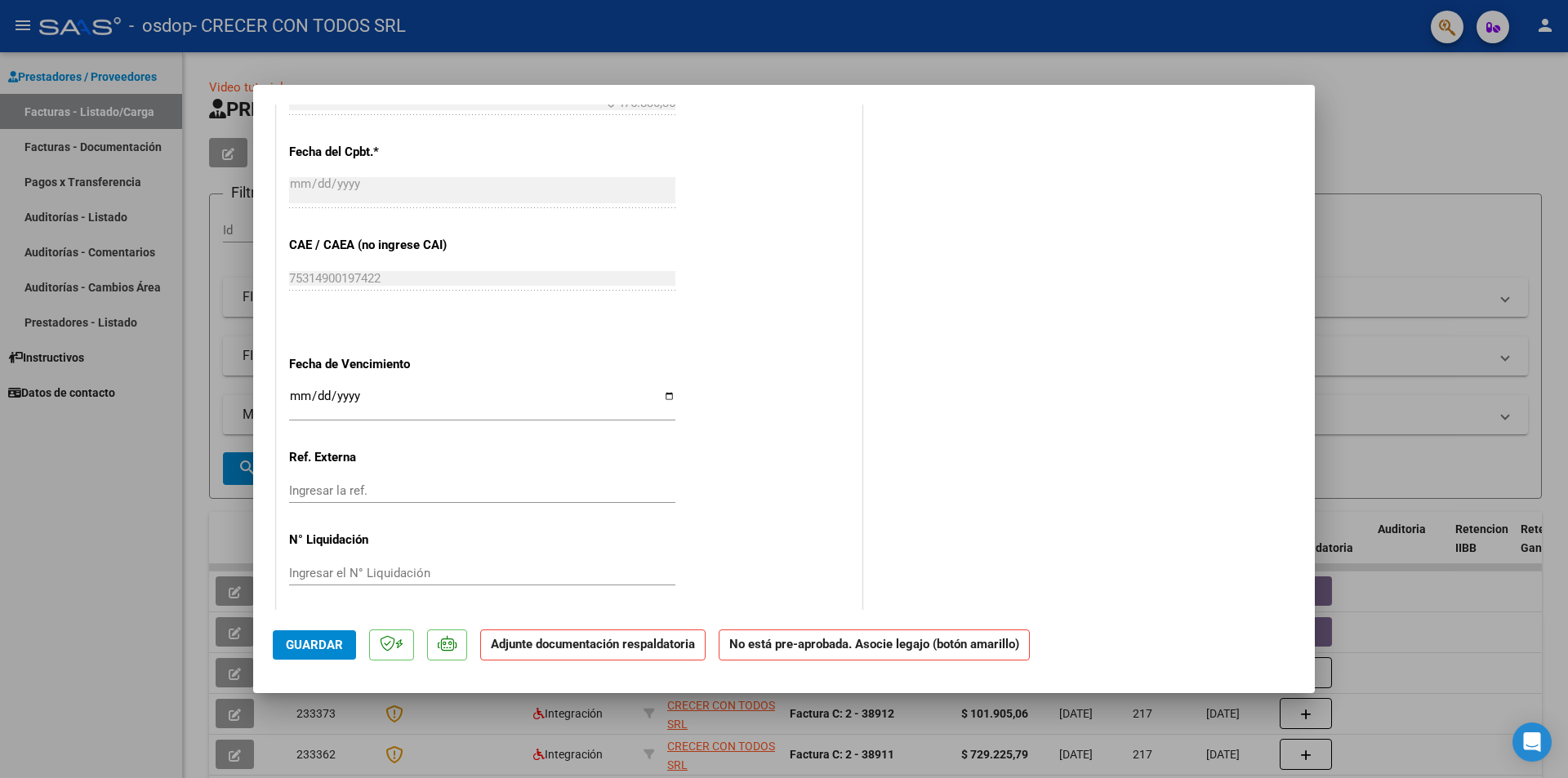
scroll to position [913, 0]
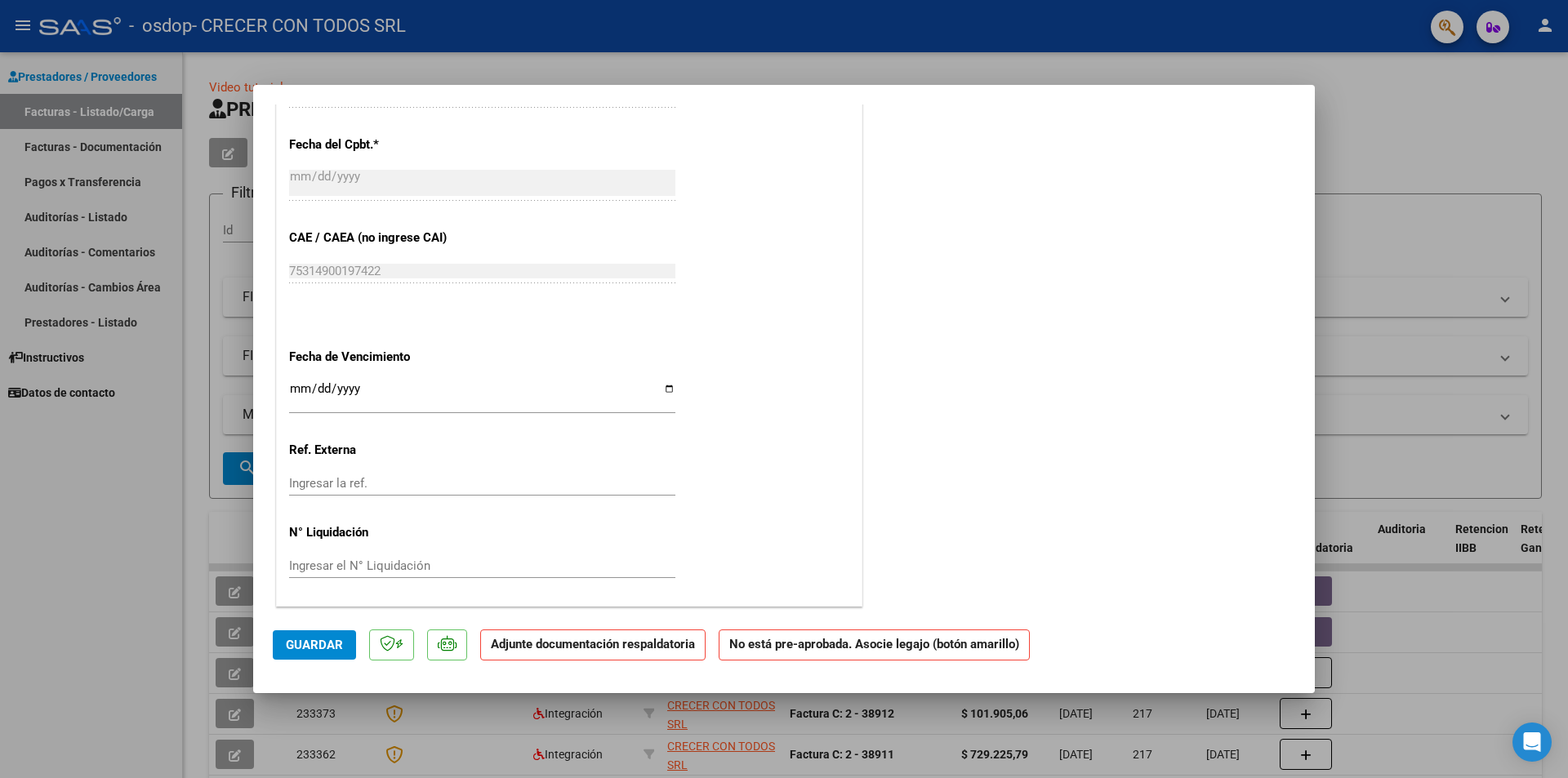
click at [551, 647] on strong "Adjunte documentación respaldatoria" at bounding box center [592, 643] width 204 height 15
click at [600, 650] on strong "Adjunte documentación respaldatoria" at bounding box center [592, 643] width 204 height 15
click at [600, 647] on strong "Adjunte documentación respaldatoria" at bounding box center [592, 643] width 204 height 15
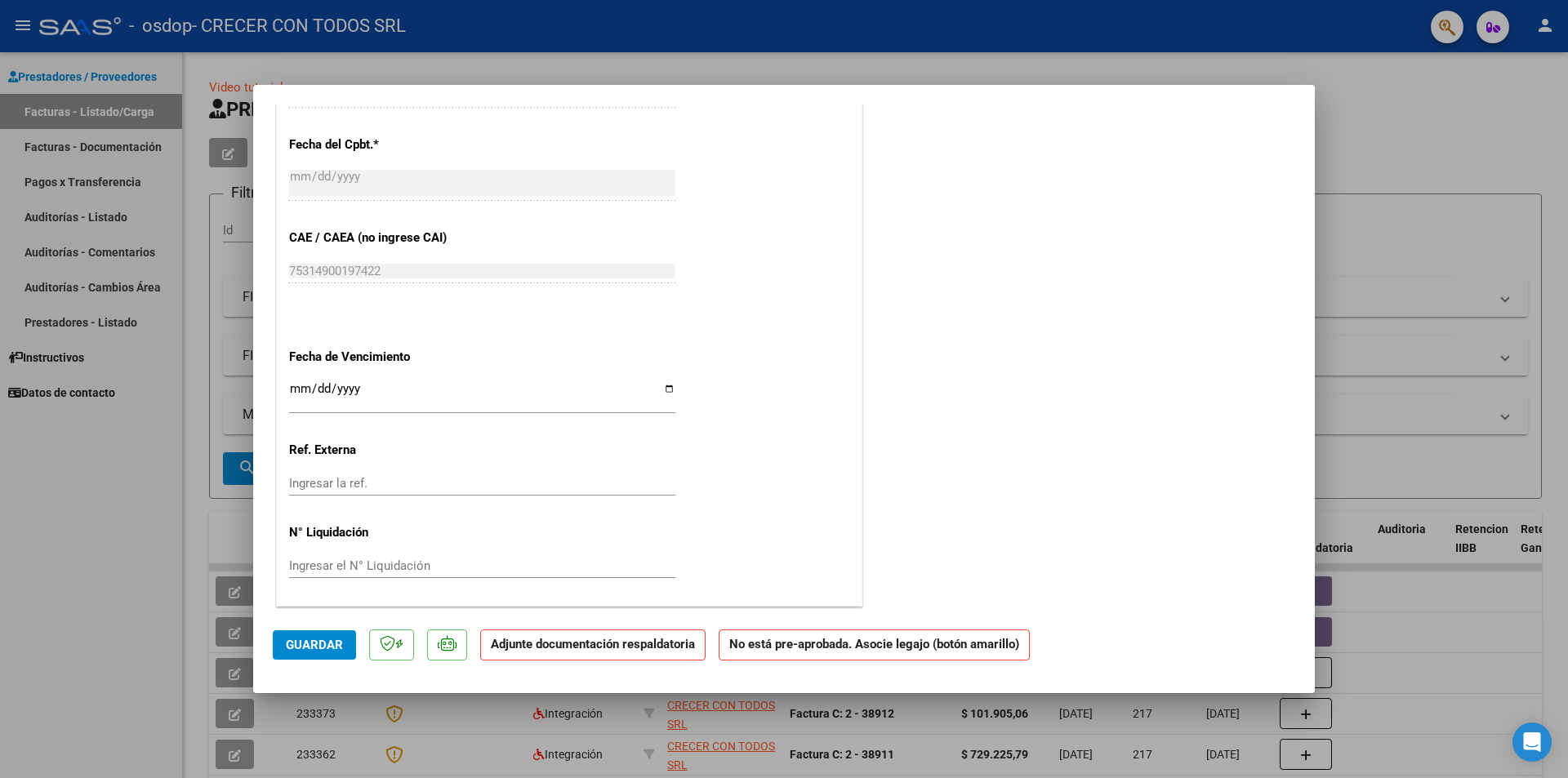
click at [321, 639] on span "Guardar" at bounding box center [314, 644] width 57 height 15
click at [526, 645] on strong "Adjunte documentación respaldatoria" at bounding box center [592, 643] width 204 height 15
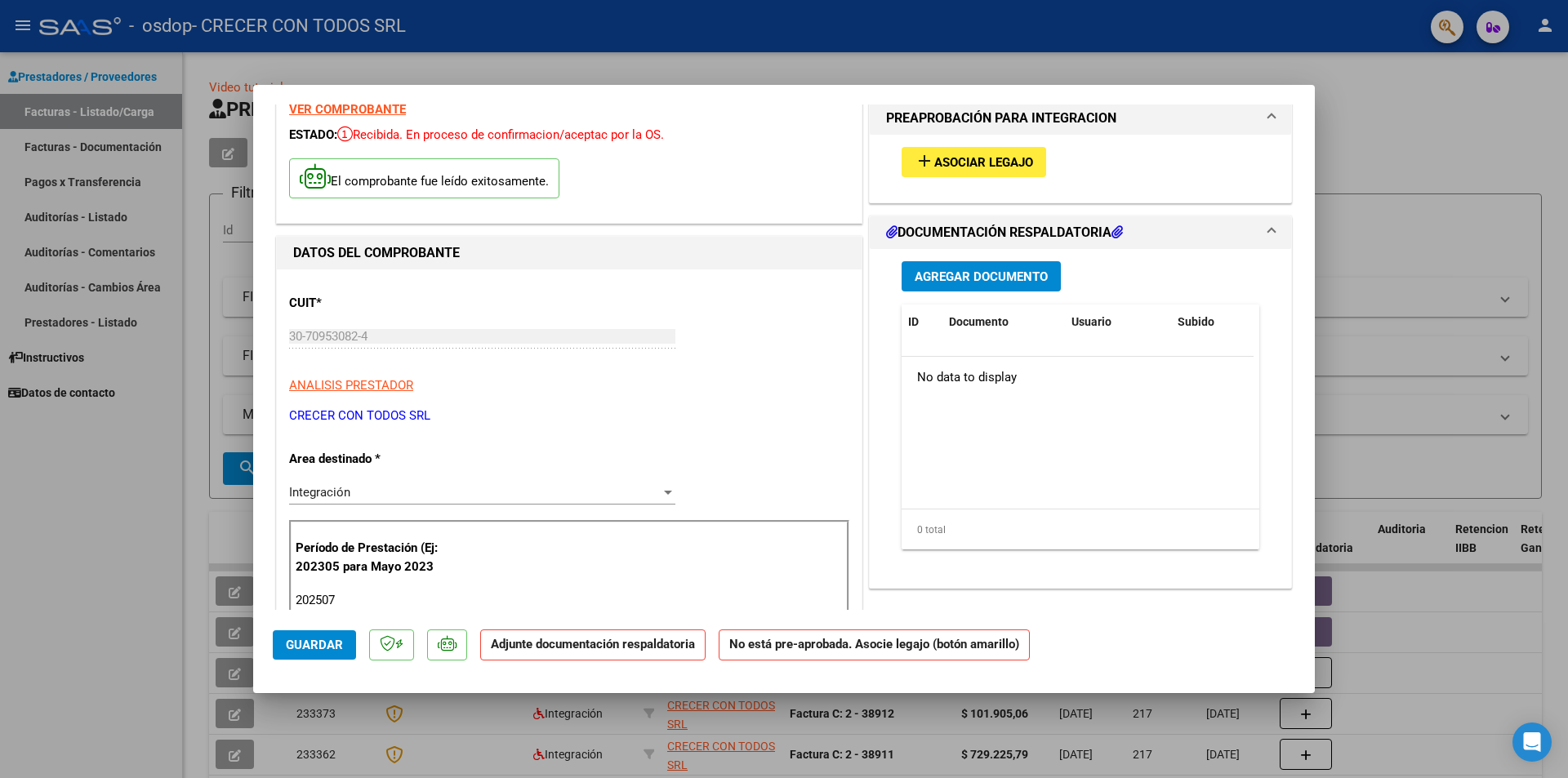
scroll to position [0, 0]
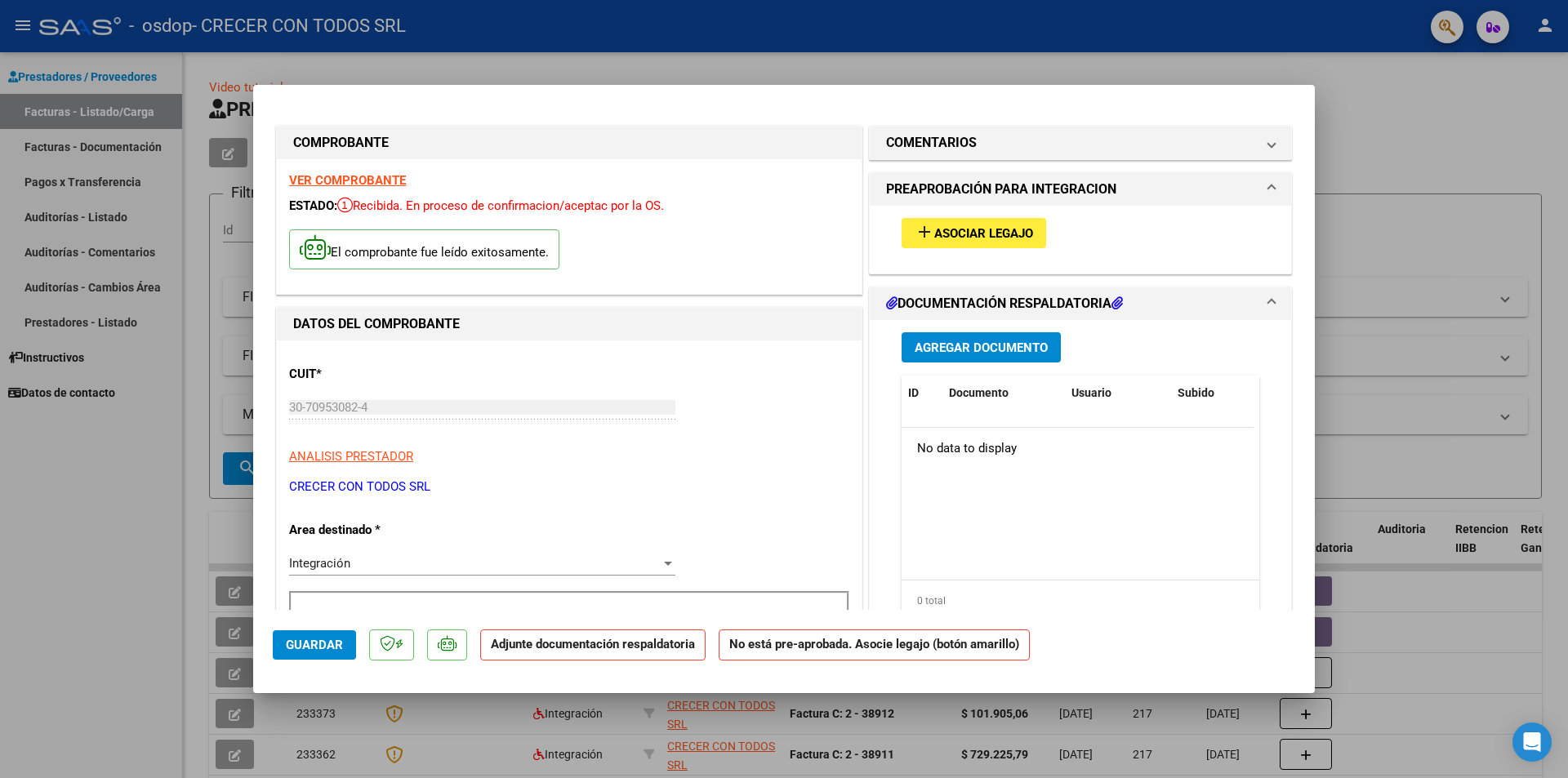
click at [971, 301] on h1 "DOCUMENTACIÓN RESPALDATORIA" at bounding box center [1004, 303] width 237 height 19
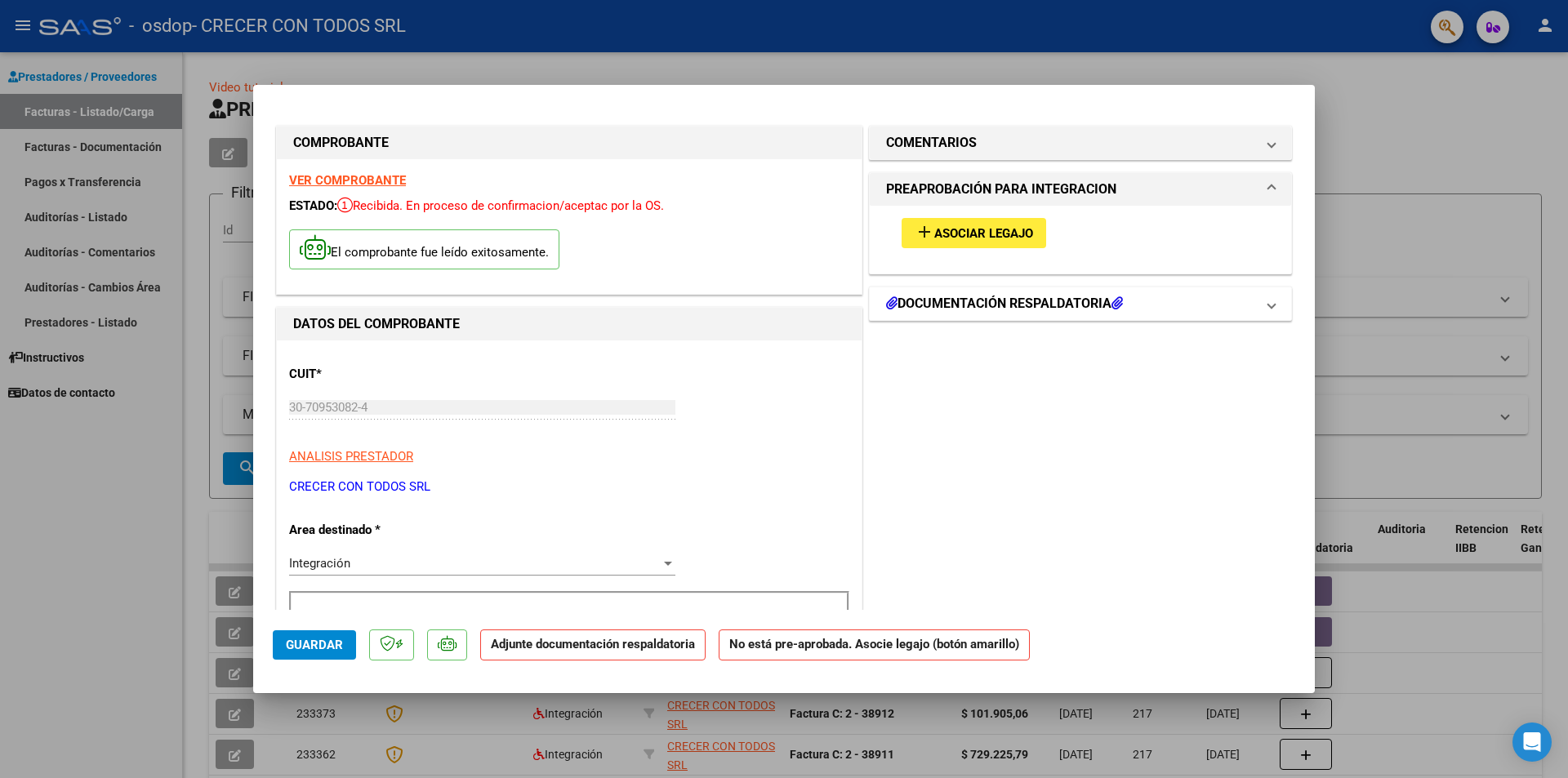
click at [971, 301] on h1 "DOCUMENTACIÓN RESPALDATORIA" at bounding box center [1004, 303] width 237 height 19
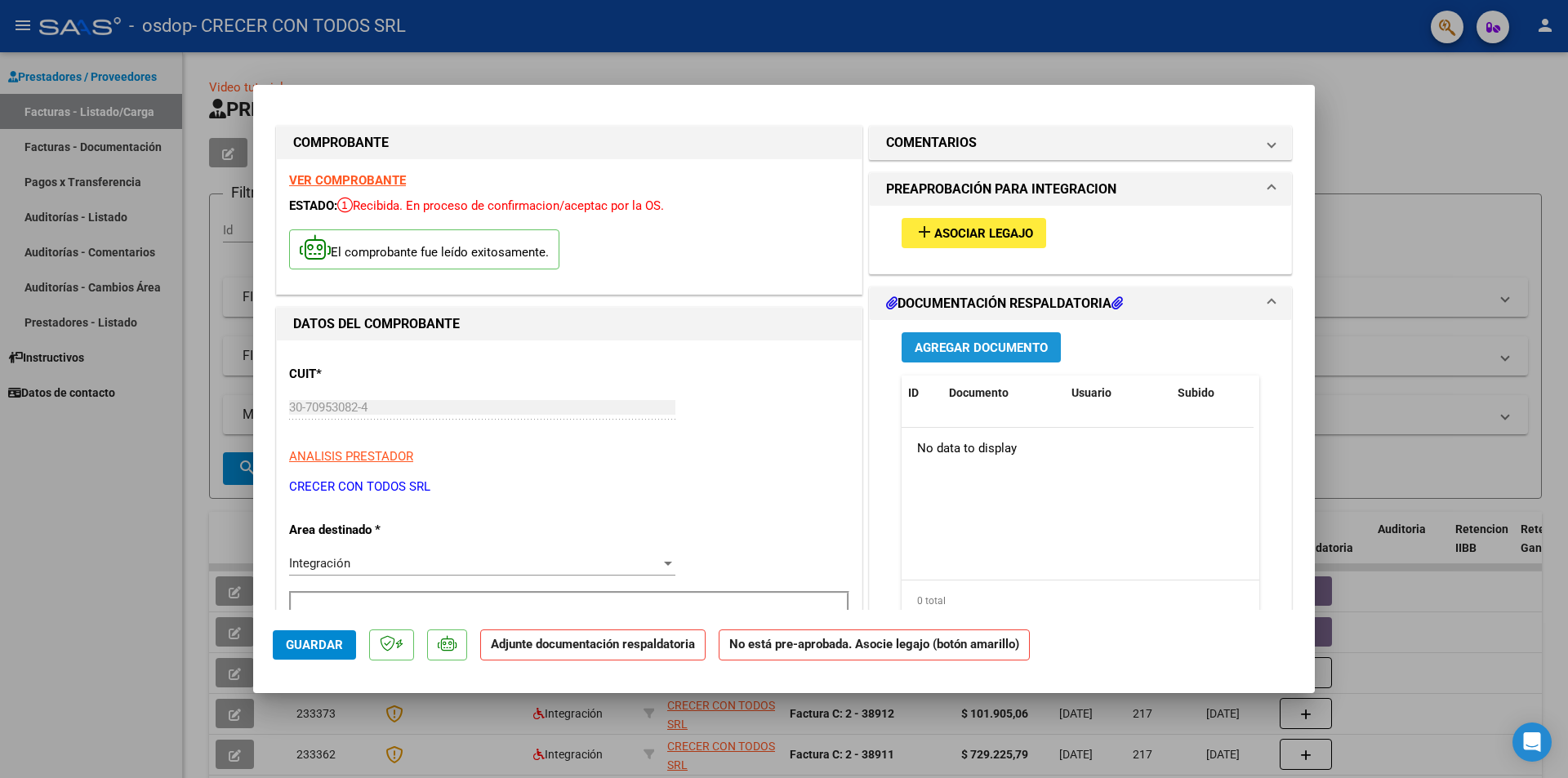
click at [966, 350] on span "Agregar Documento" at bounding box center [981, 347] width 133 height 15
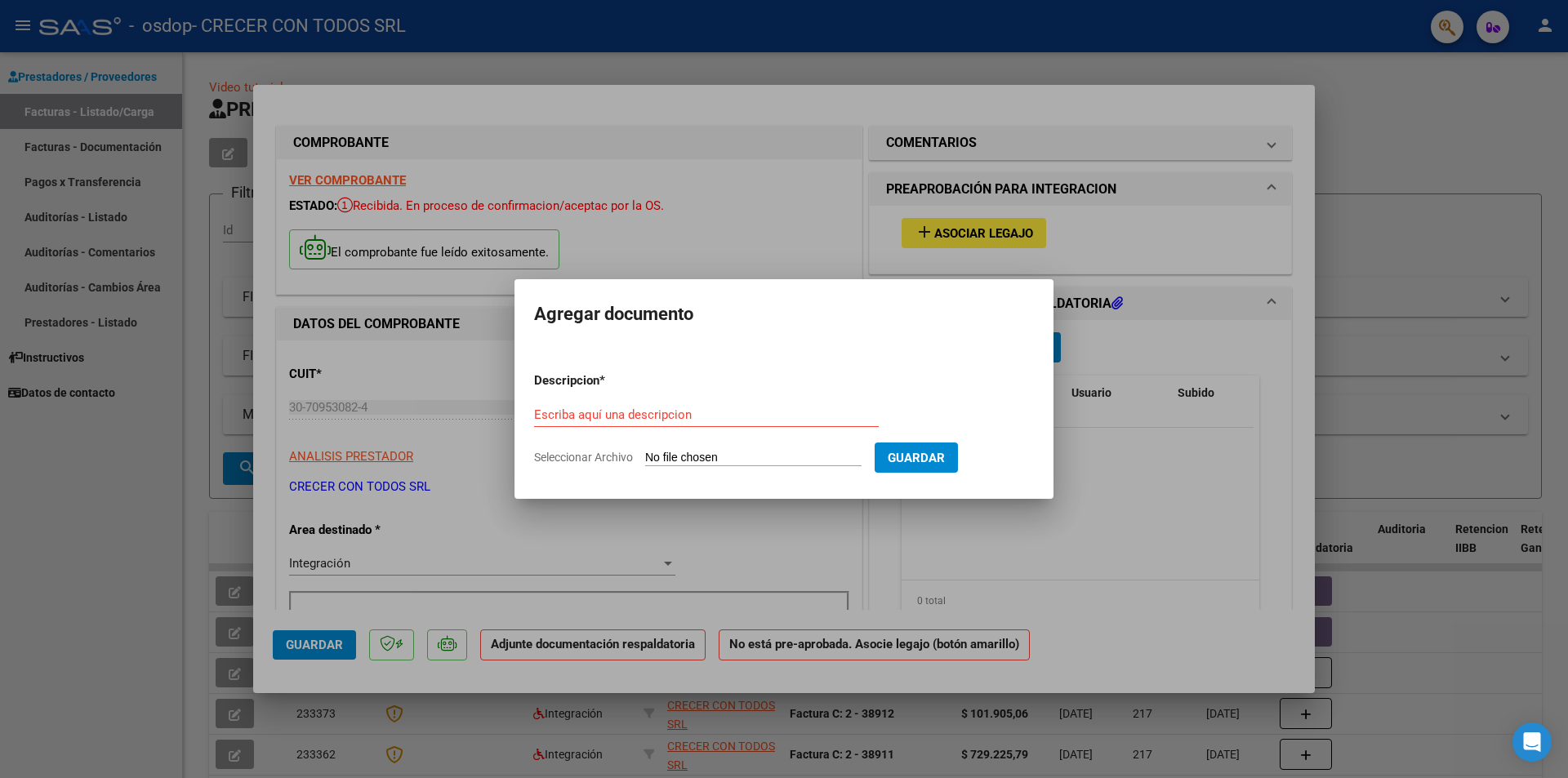
click at [749, 453] on input "Seleccionar Archivo" at bounding box center [753, 458] width 216 height 16
type input "C:\fakepath\INF OSDOP [PERSON_NAME] [PERSON_NAME] GUIÑAZU T.PDF"
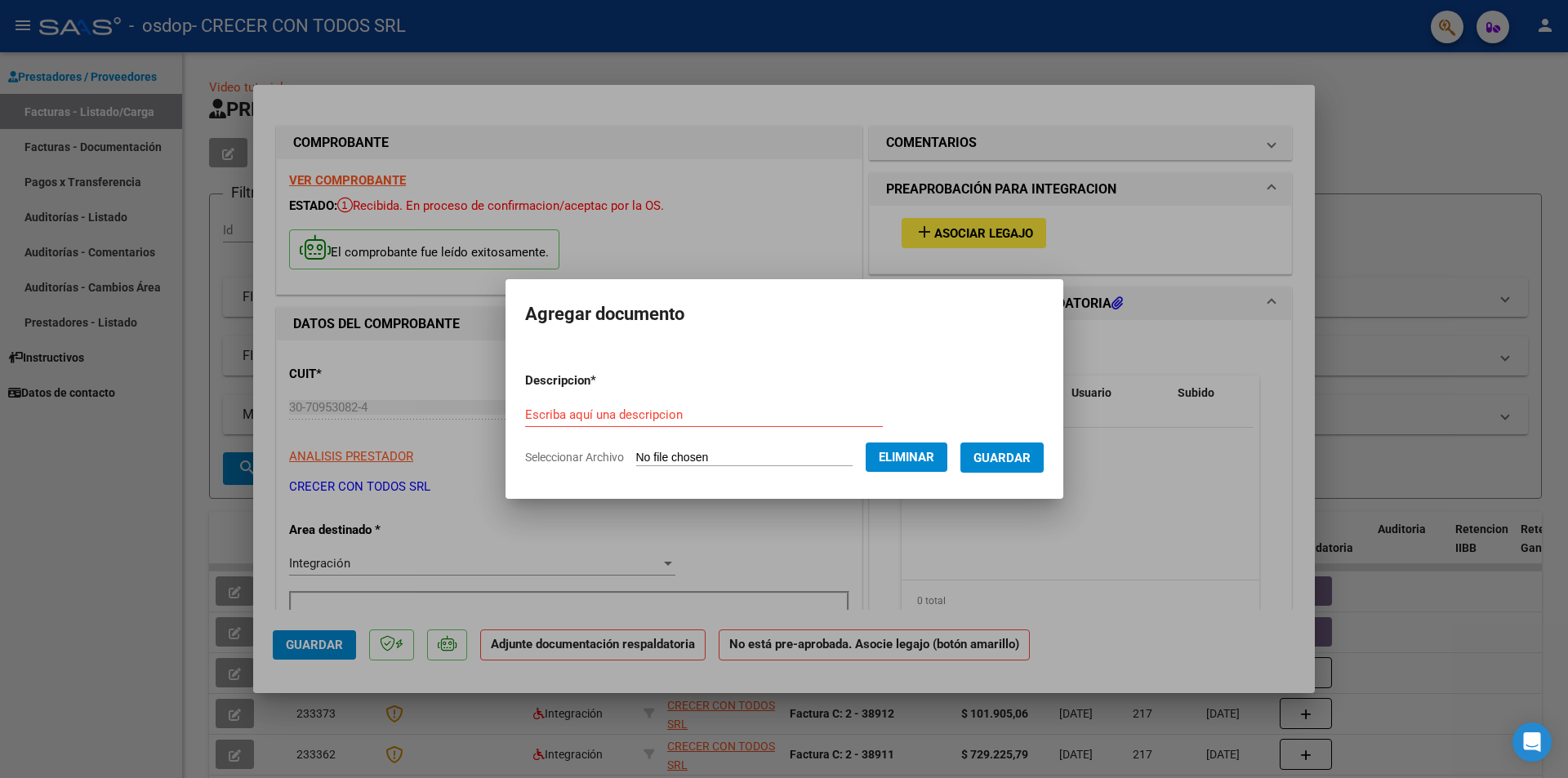
click at [1004, 456] on span "Guardar" at bounding box center [1001, 457] width 57 height 15
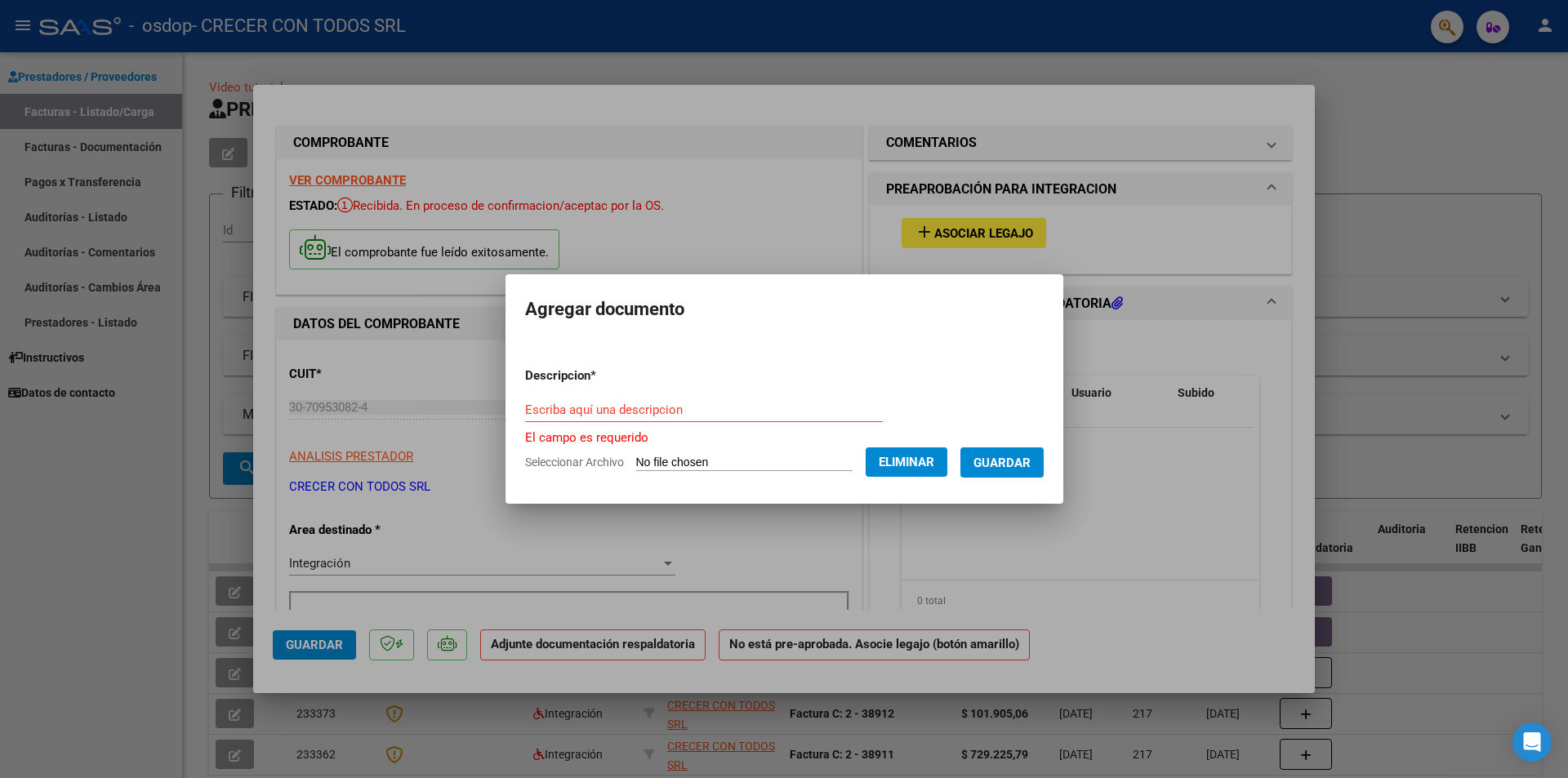
click at [693, 412] on input "Escriba aquí una descripcion" at bounding box center [703, 409] width 358 height 15
type input "i"
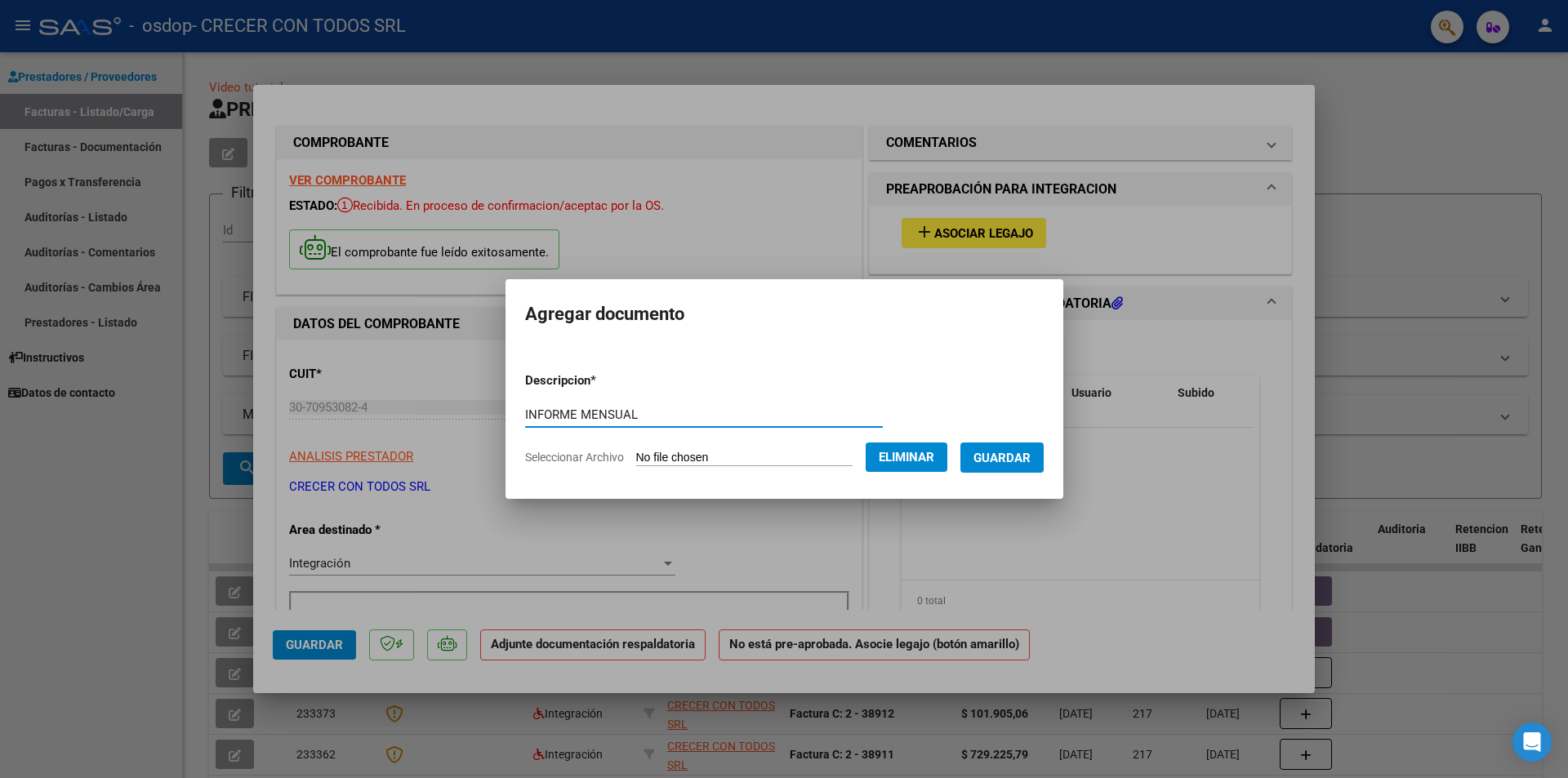
type input "INFORME MENSUAL"
click at [1023, 455] on span "Guardar" at bounding box center [1001, 457] width 57 height 15
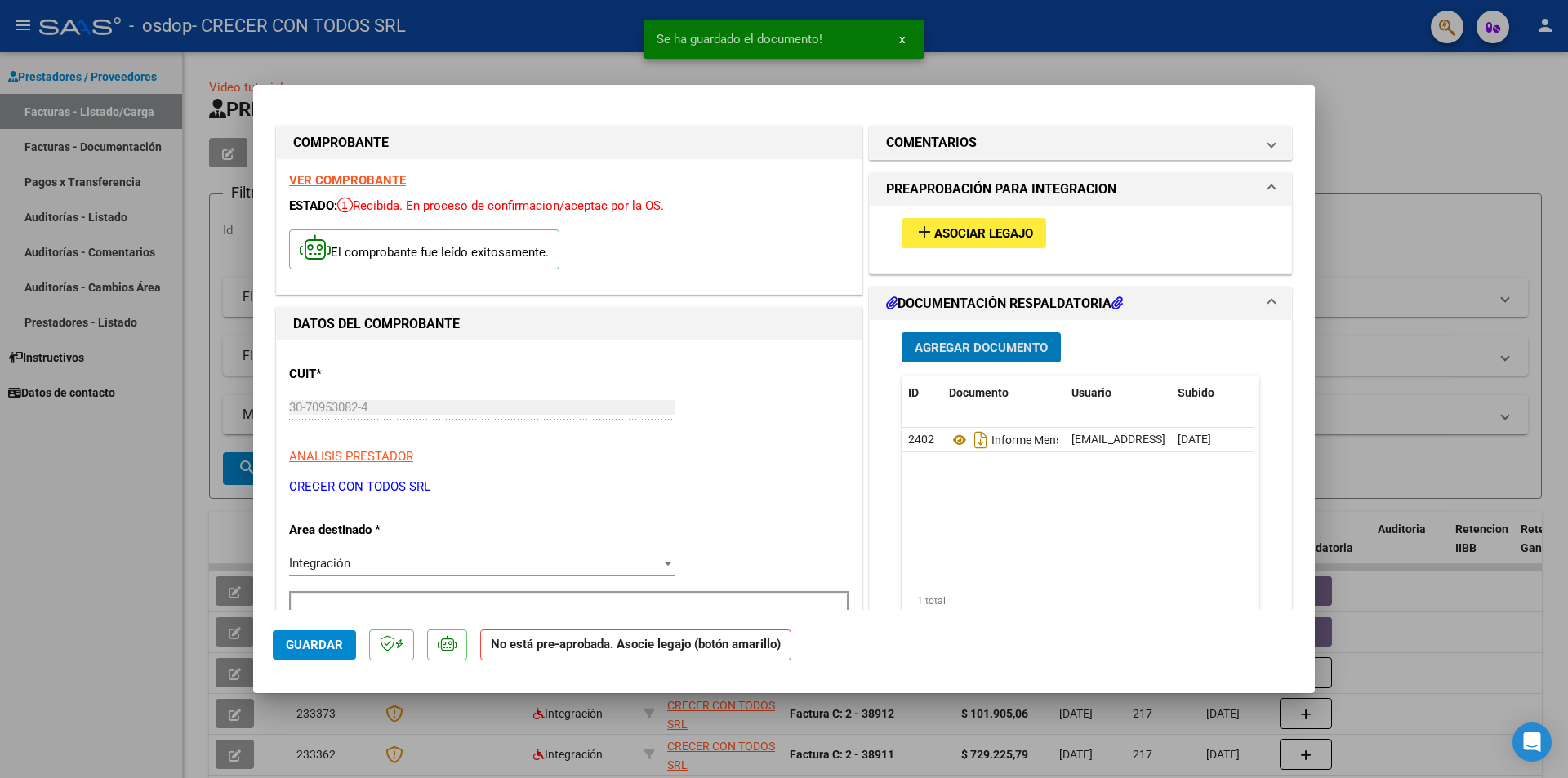
click at [955, 350] on span "Agregar Documento" at bounding box center [981, 347] width 133 height 15
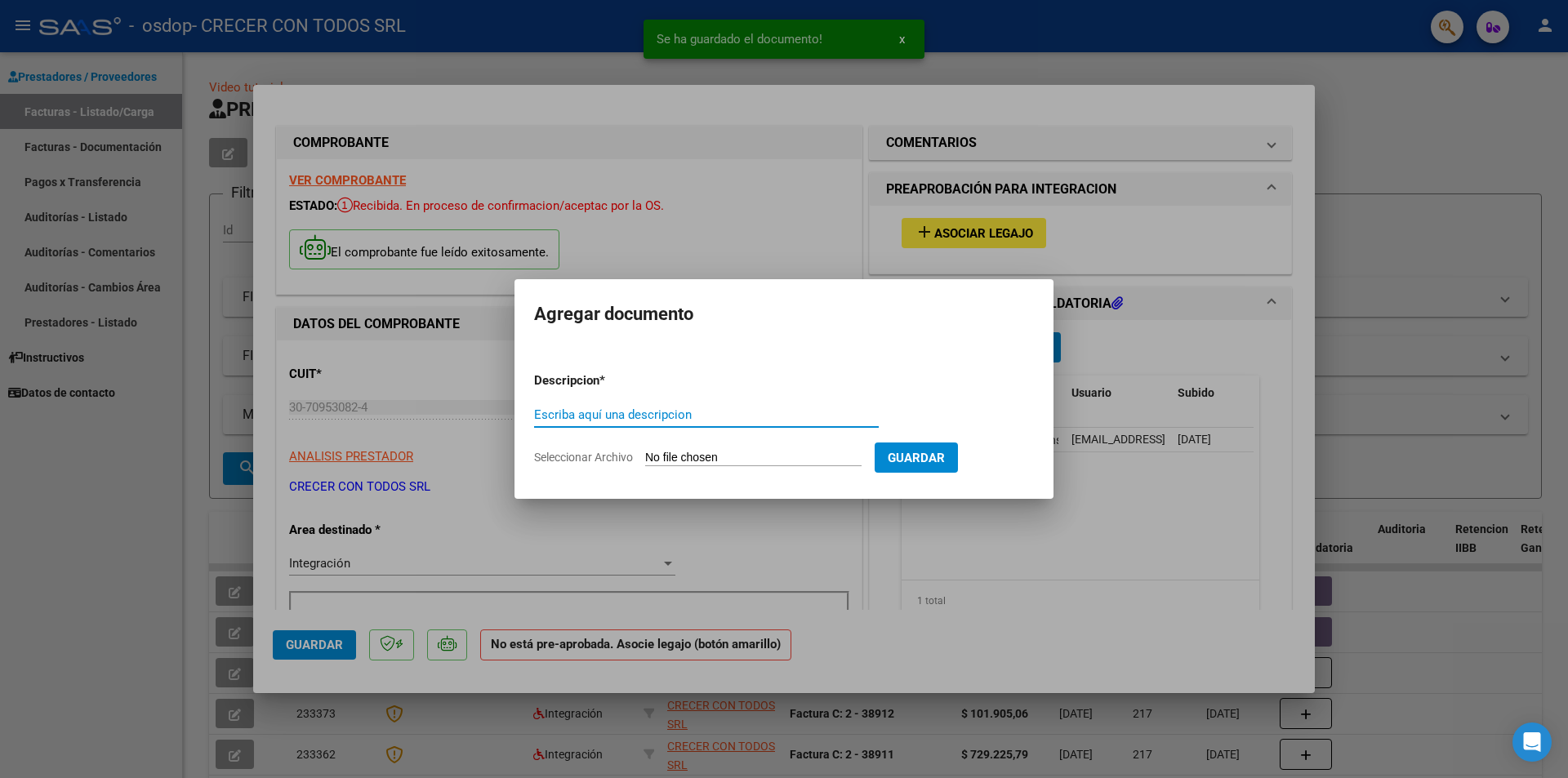
click at [709, 460] on input "Seleccionar Archivo" at bounding box center [753, 458] width 216 height 16
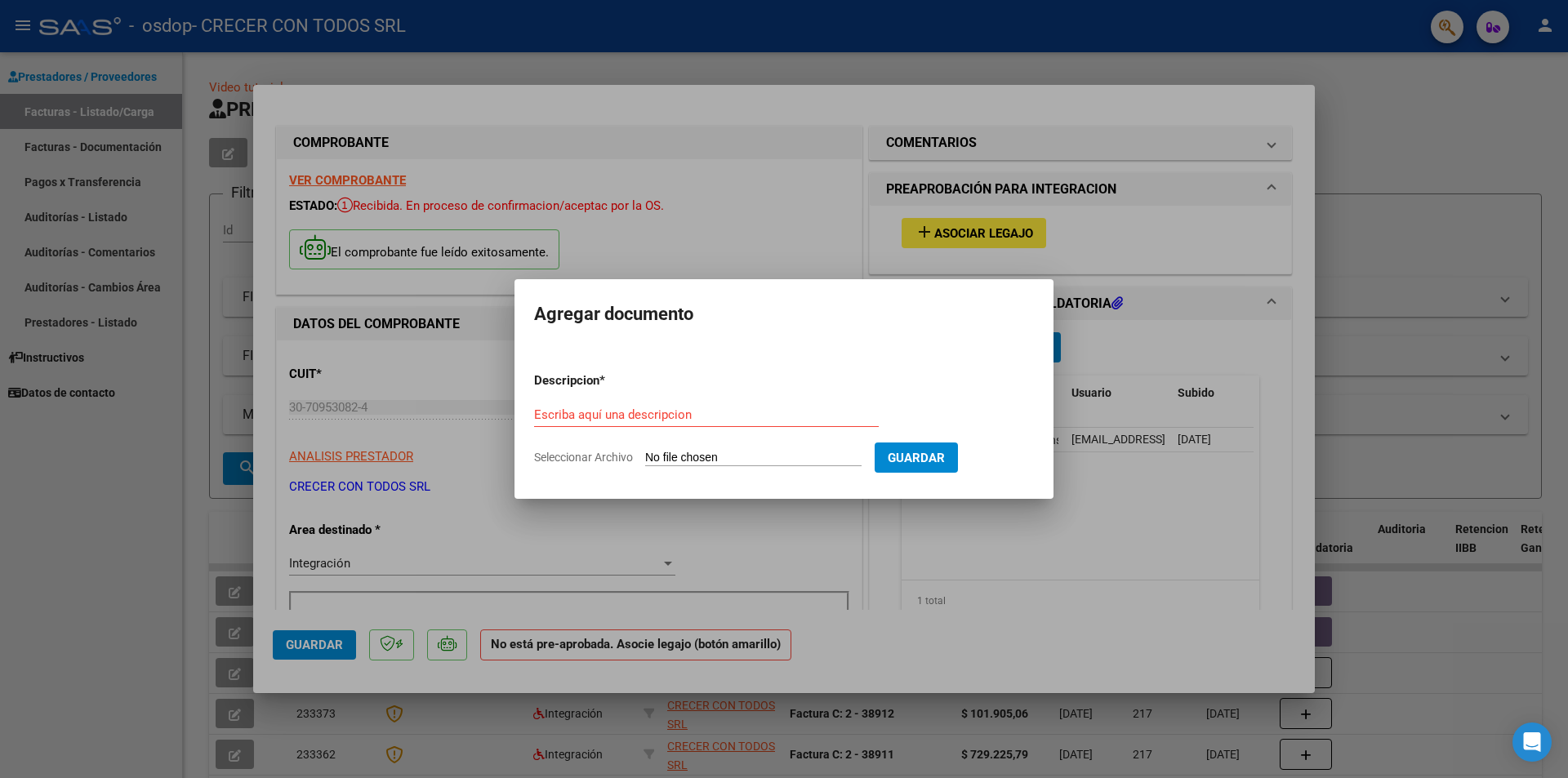
type input "C:\fakepath\INF SEM OSDOP [PERSON_NAME] [PERSON_NAME] GUIÑAZU T [DATE].PDF"
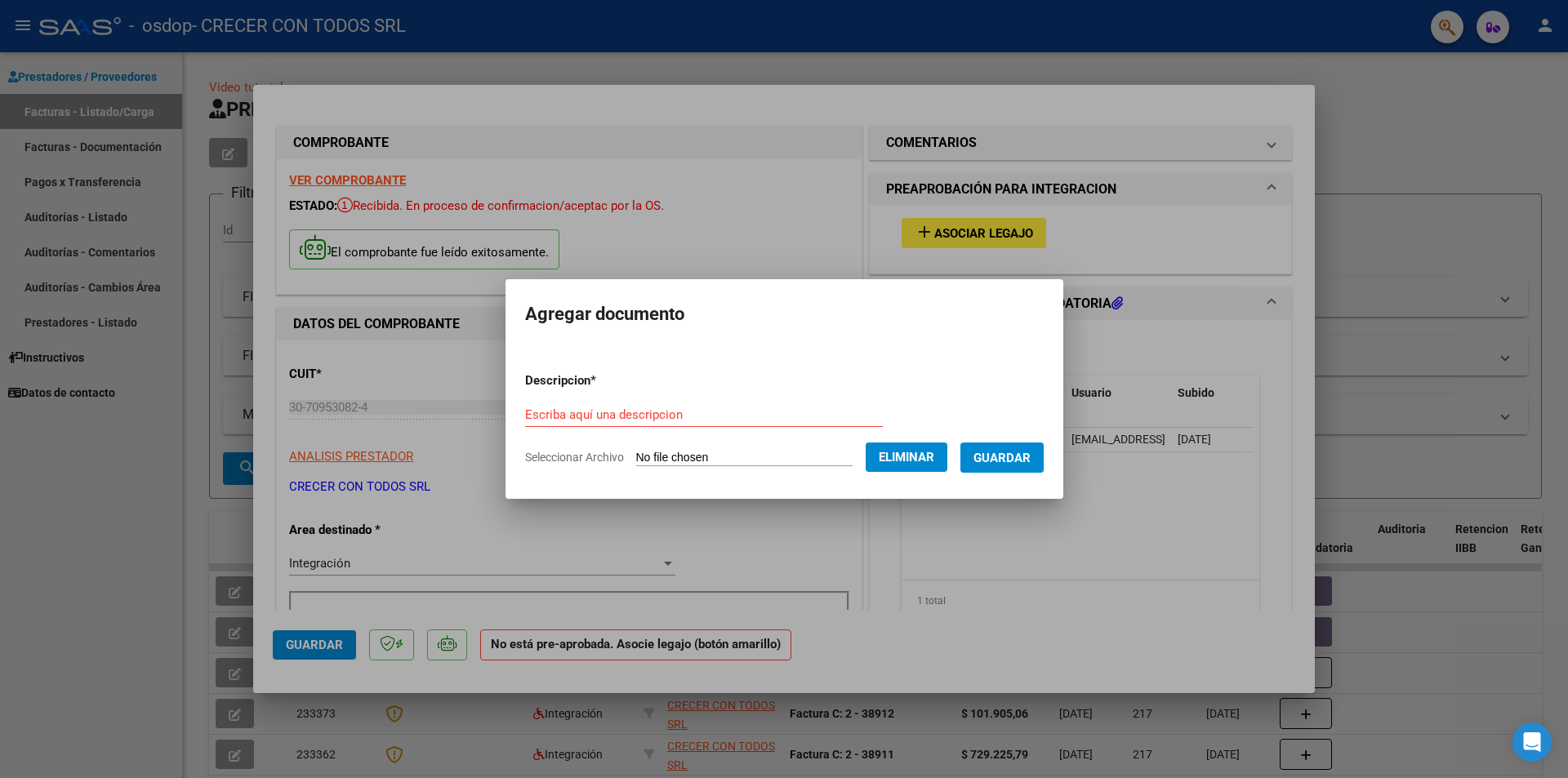
click at [728, 399] on form "Descripcion * Escriba aquí una descripcion Seleccionar Archivo Eliminar Guardar" at bounding box center [784, 419] width 519 height 119
click at [640, 413] on input "Escriba aquí una descripcion" at bounding box center [703, 414] width 358 height 15
type input "INFORME SEMESTRAL"
click at [1030, 455] on span "Guardar" at bounding box center [1001, 457] width 57 height 15
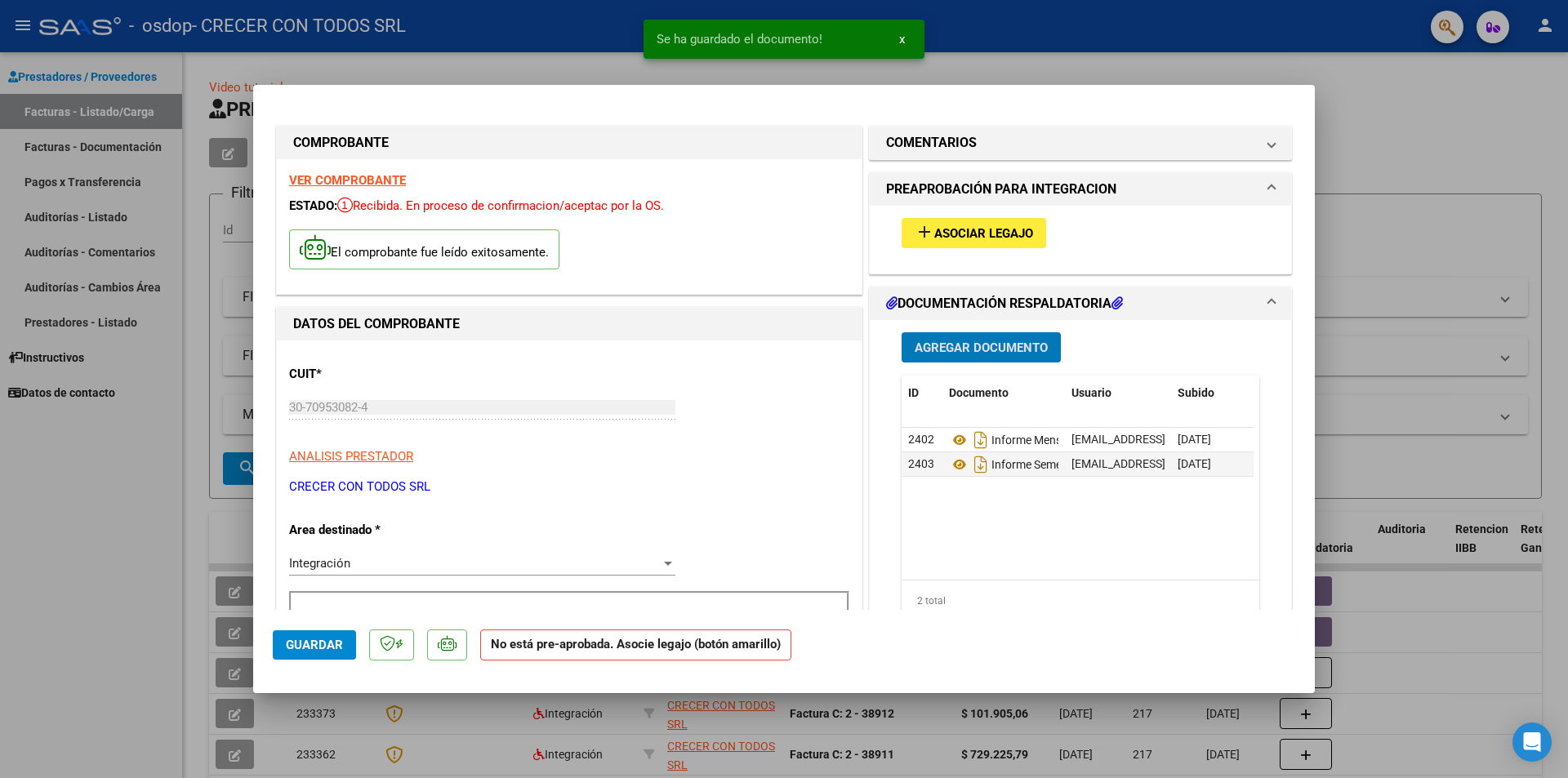
click at [968, 345] on span "Agregar Documento" at bounding box center [981, 347] width 133 height 15
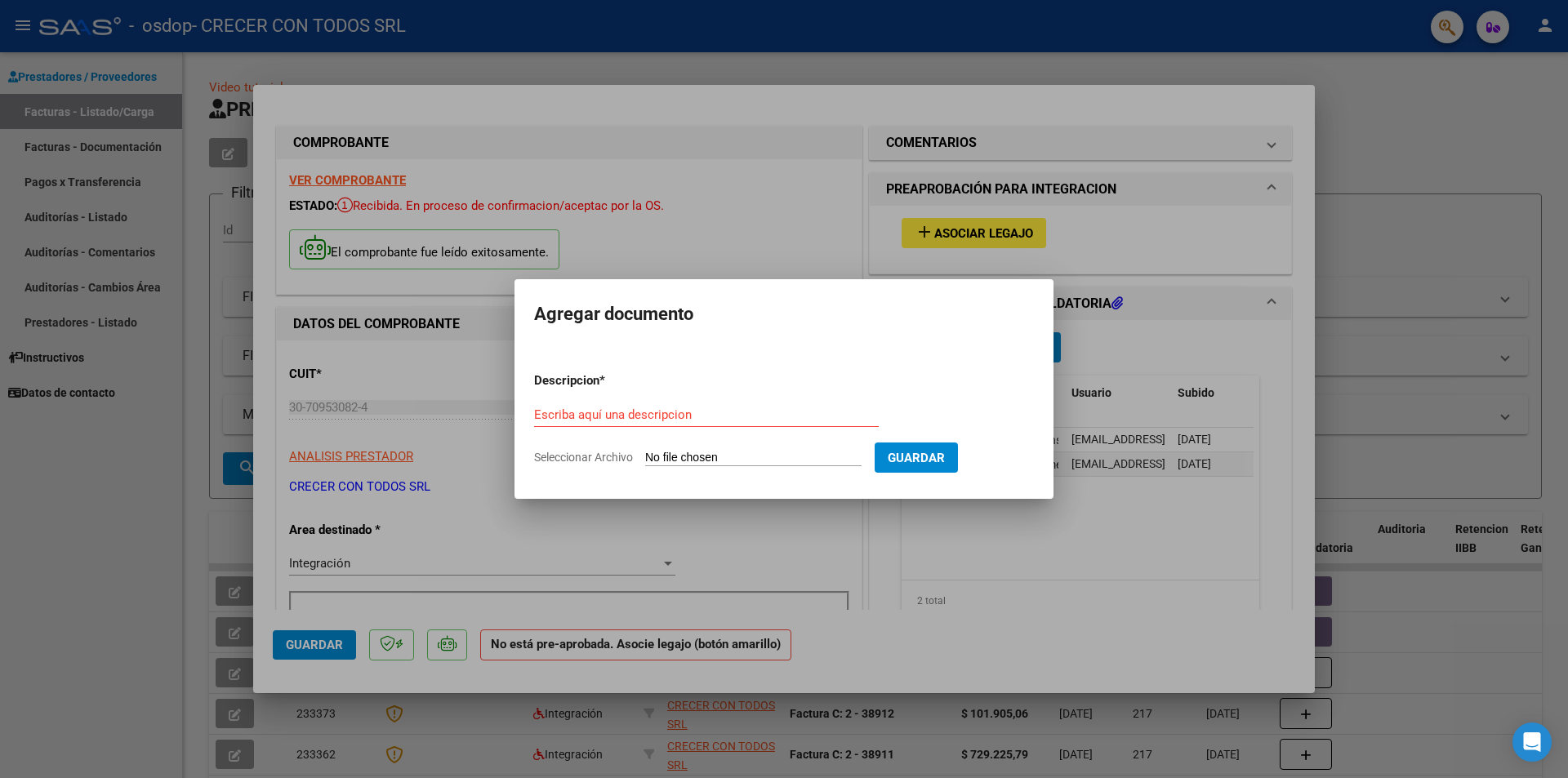
click at [769, 451] on input "Seleccionar Archivo" at bounding box center [753, 458] width 216 height 16
type input "C:\fakepath\PA OSDOP [PERSON_NAME] [PERSON_NAME] GUIÑAZU T MAI.PDF"
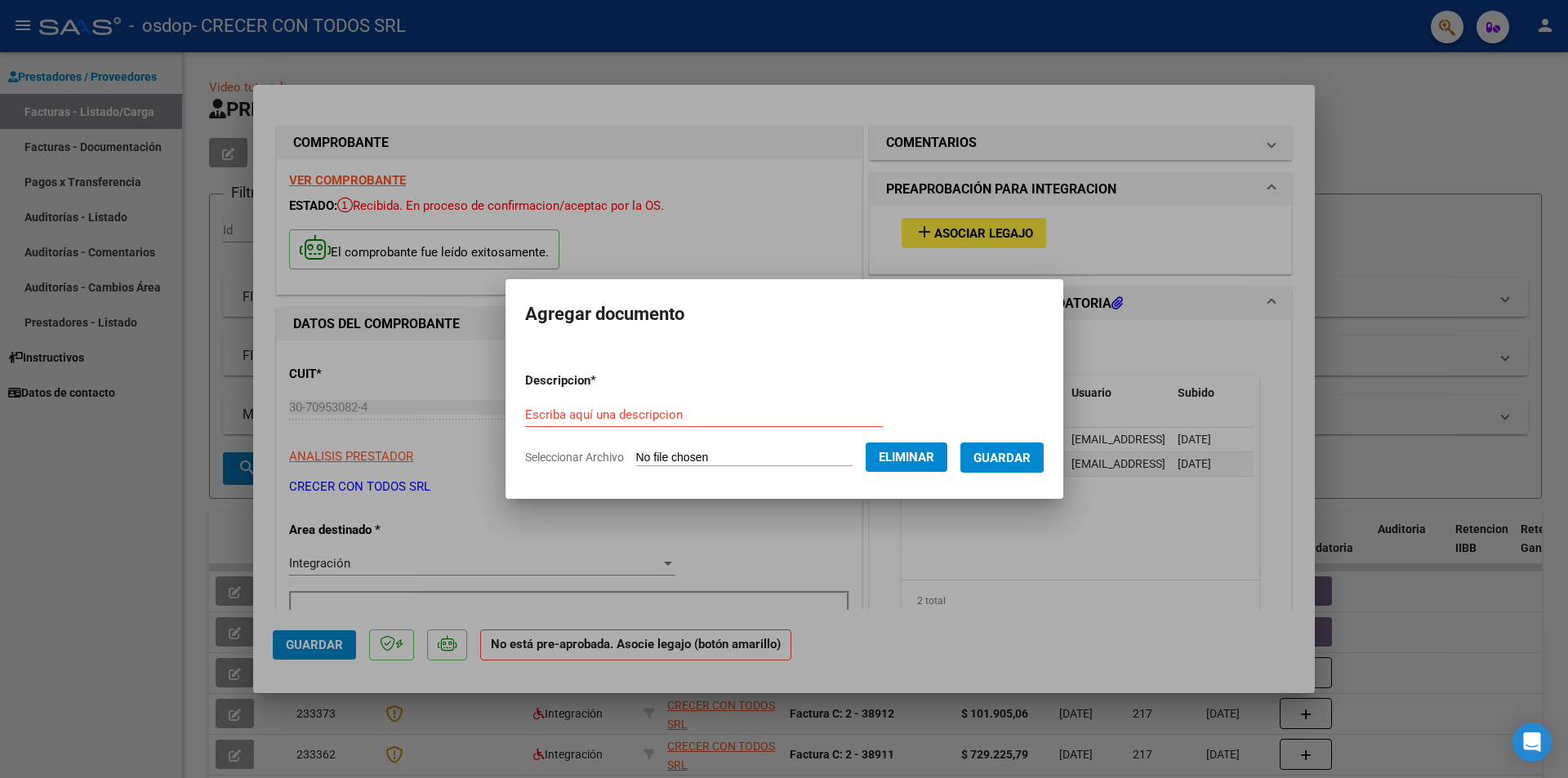
click at [704, 415] on input "Escriba aquí una descripcion" at bounding box center [703, 414] width 358 height 15
type input "PLANILLA DE ASISTENCIA"
click at [1026, 455] on span "Guardar" at bounding box center [1001, 457] width 57 height 15
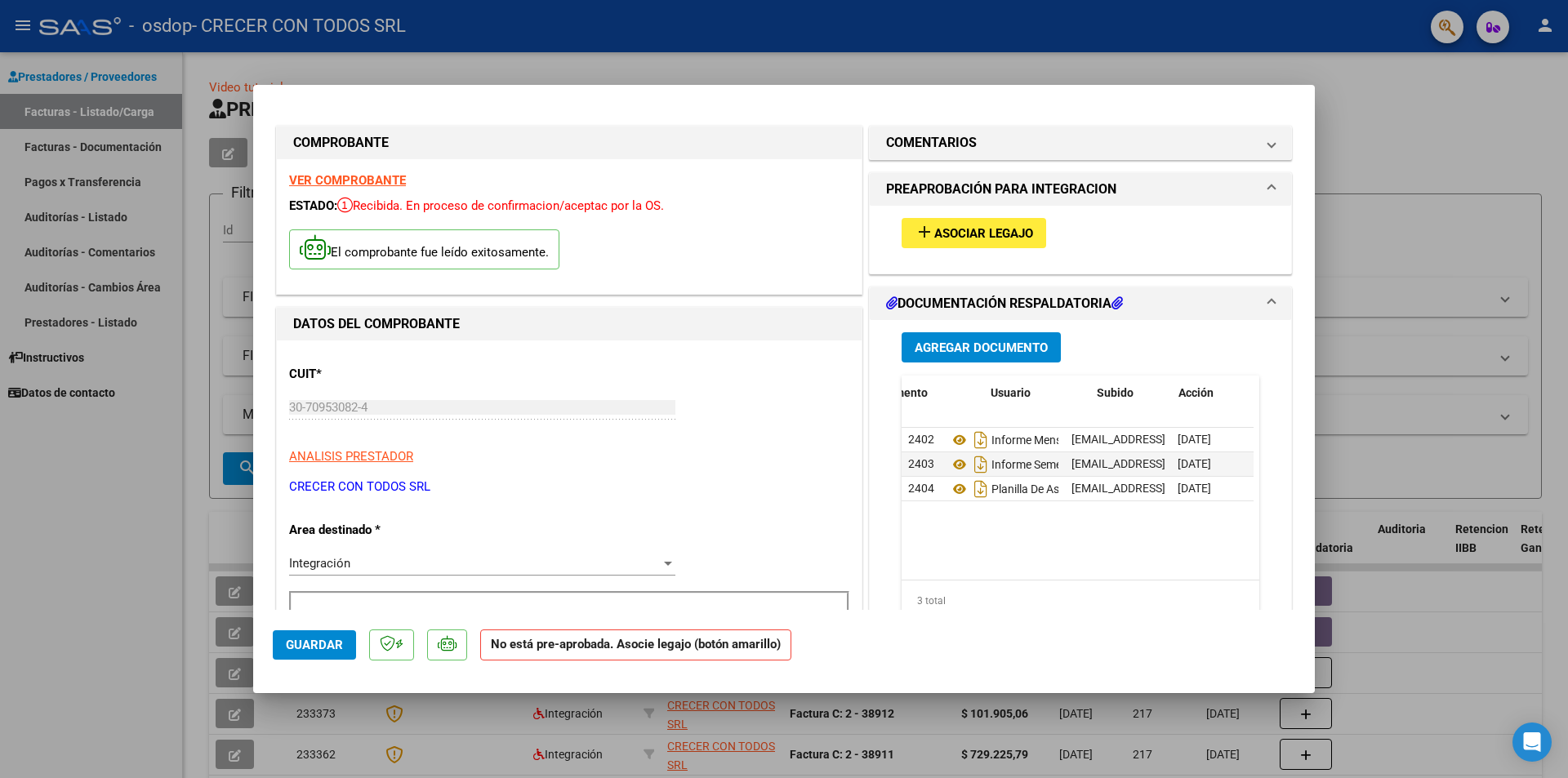
scroll to position [0, 80]
click at [301, 646] on span "Guardar" at bounding box center [314, 644] width 57 height 15
click at [1363, 77] on div at bounding box center [784, 389] width 1568 height 778
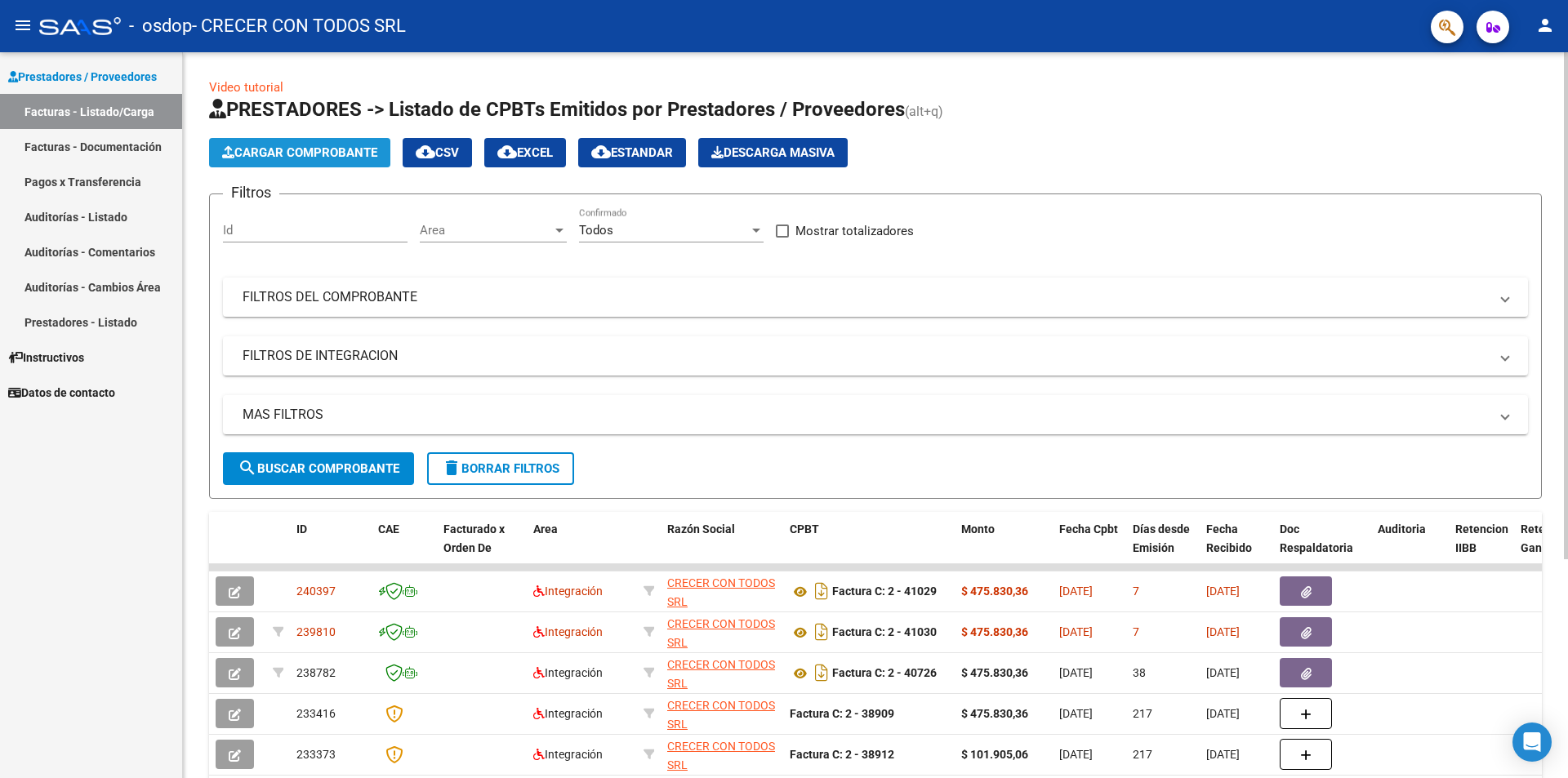
click at [324, 151] on span "Cargar Comprobante" at bounding box center [299, 152] width 155 height 15
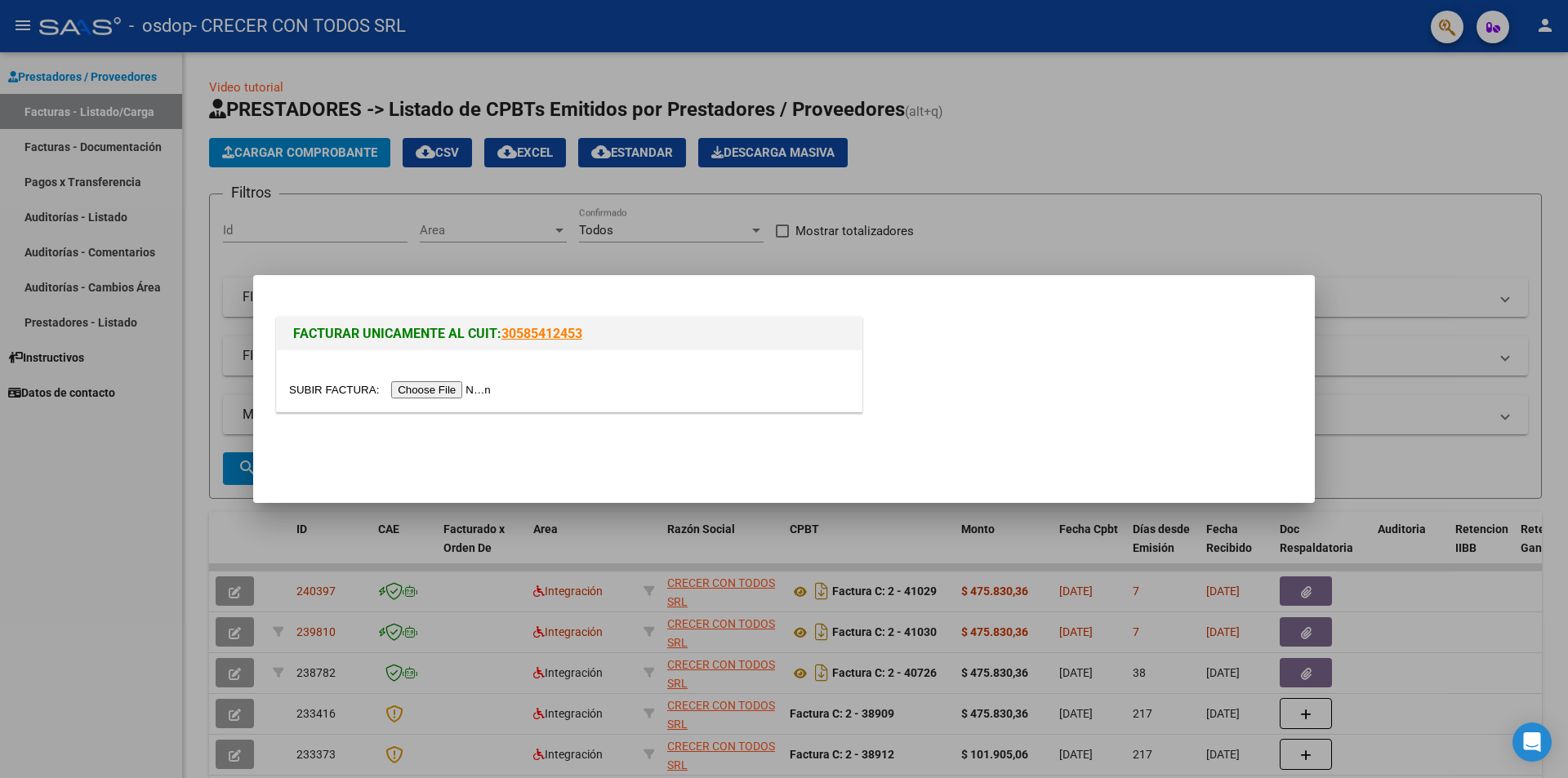
click at [457, 386] on input "file" at bounding box center [393, 390] width 206 height 17
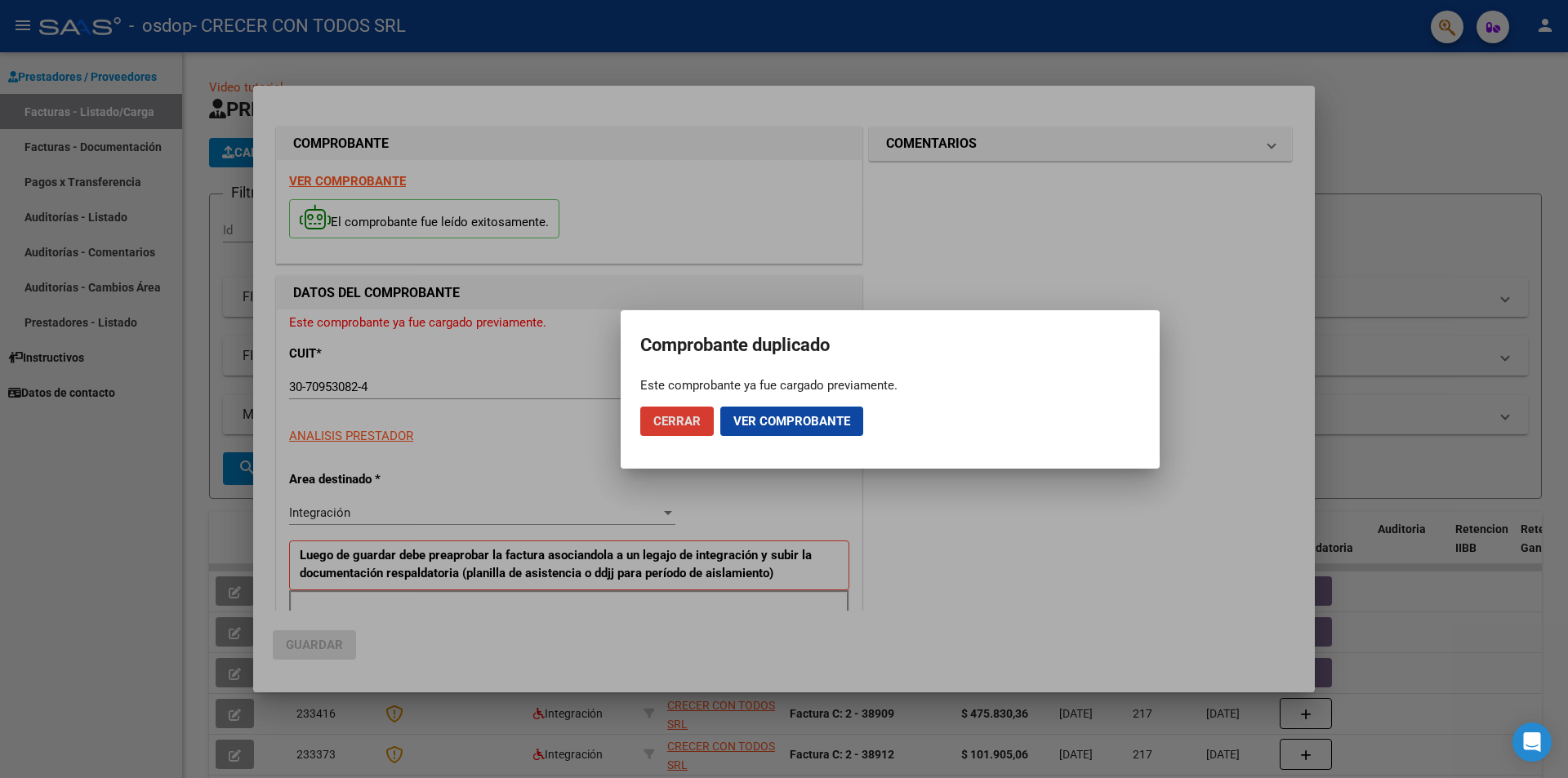
click at [688, 420] on span "Cerrar" at bounding box center [677, 420] width 47 height 15
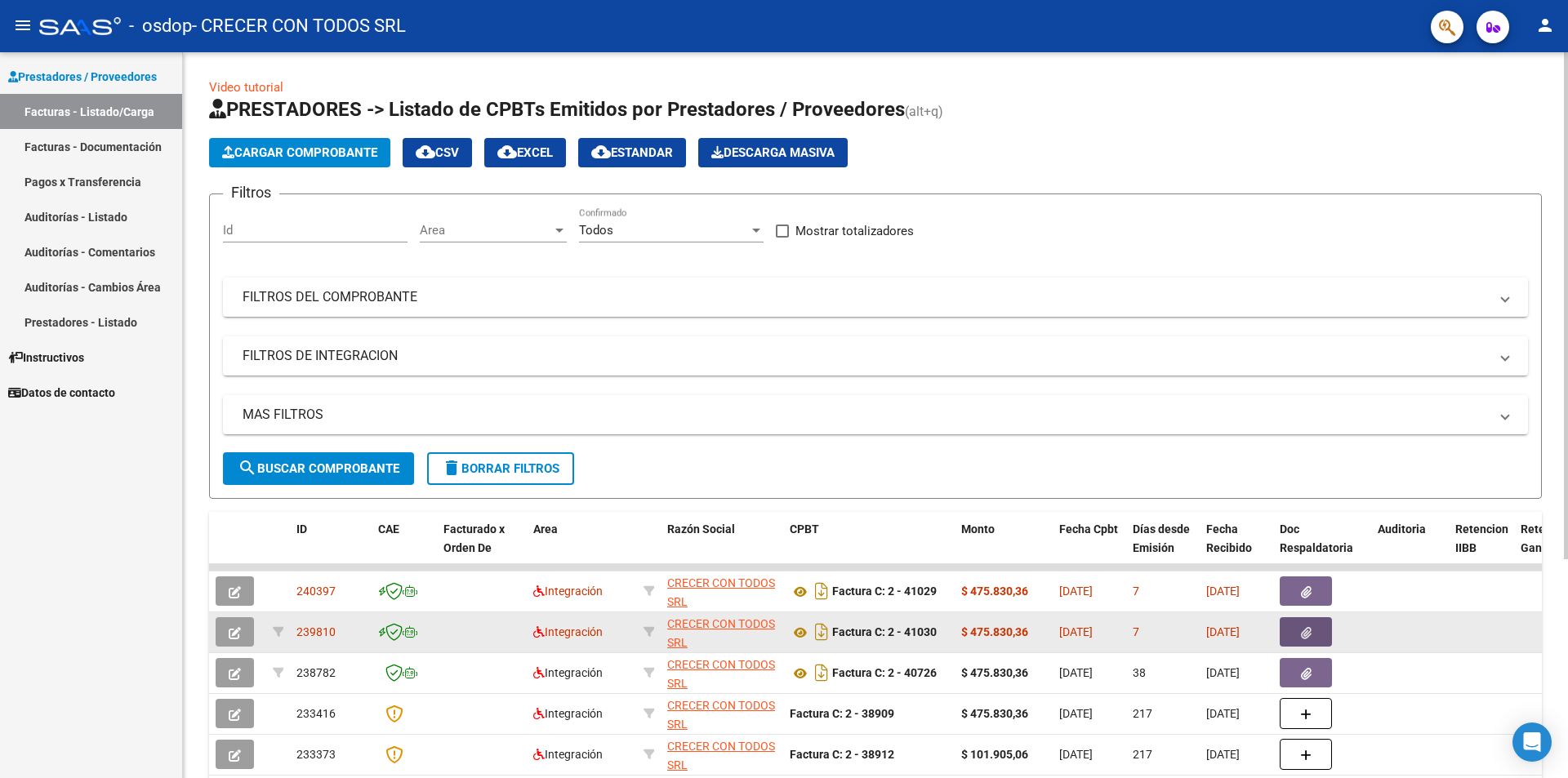
click at [1305, 633] on icon "button" at bounding box center [1306, 633] width 10 height 12
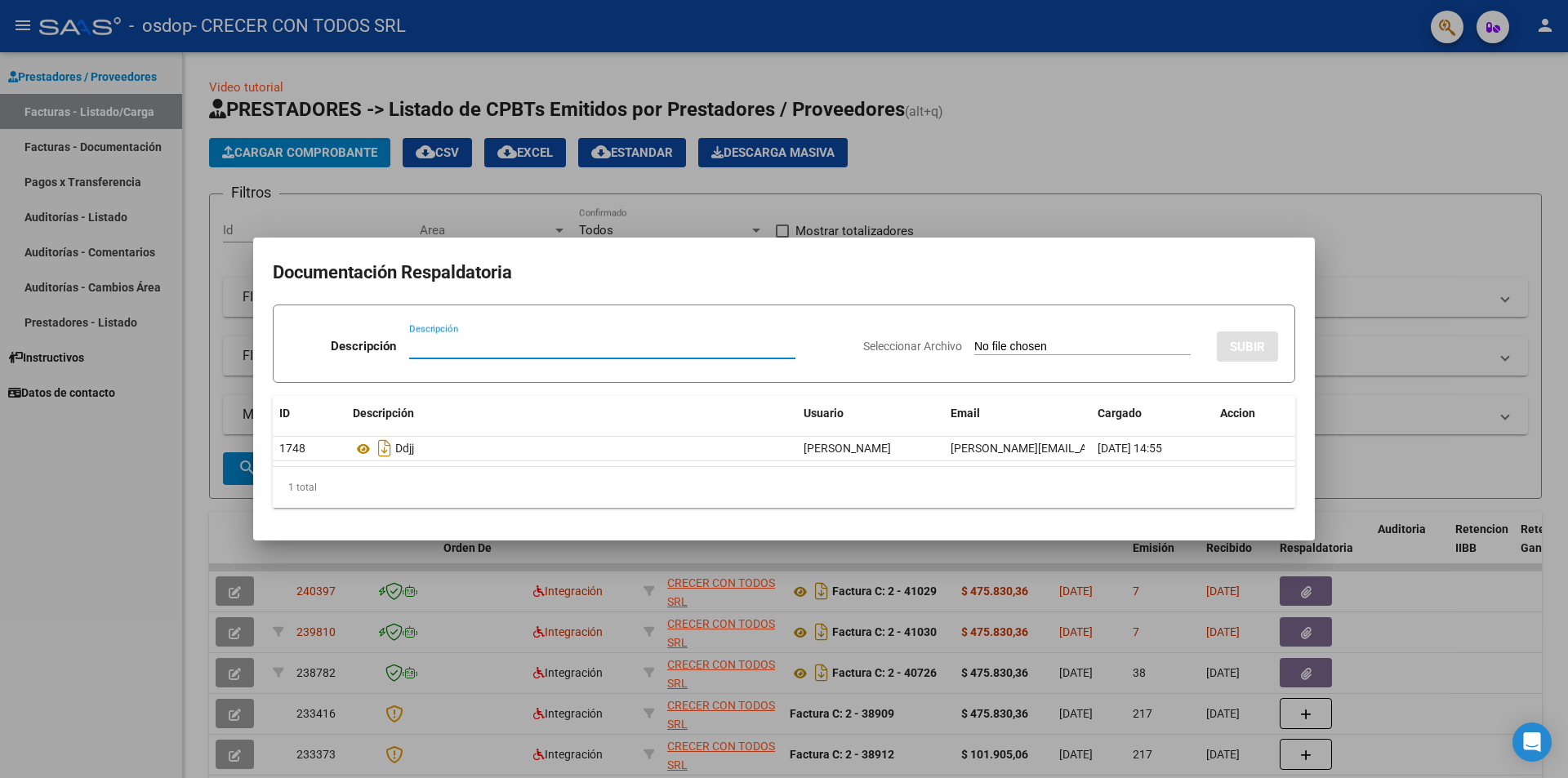
click at [1460, 203] on div at bounding box center [784, 389] width 1568 height 778
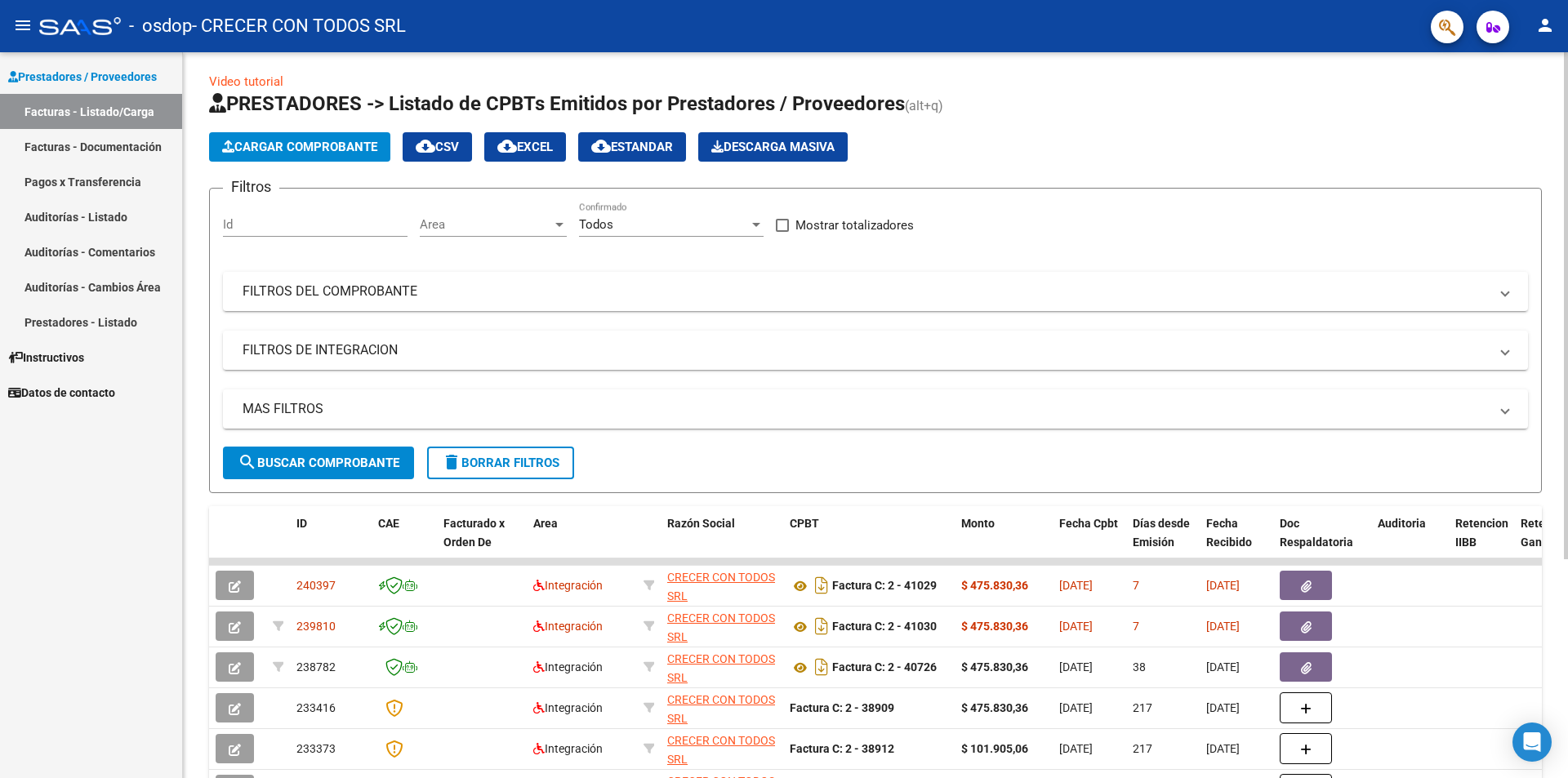
scroll to position [0, 0]
